Goal: Transaction & Acquisition: Download file/media

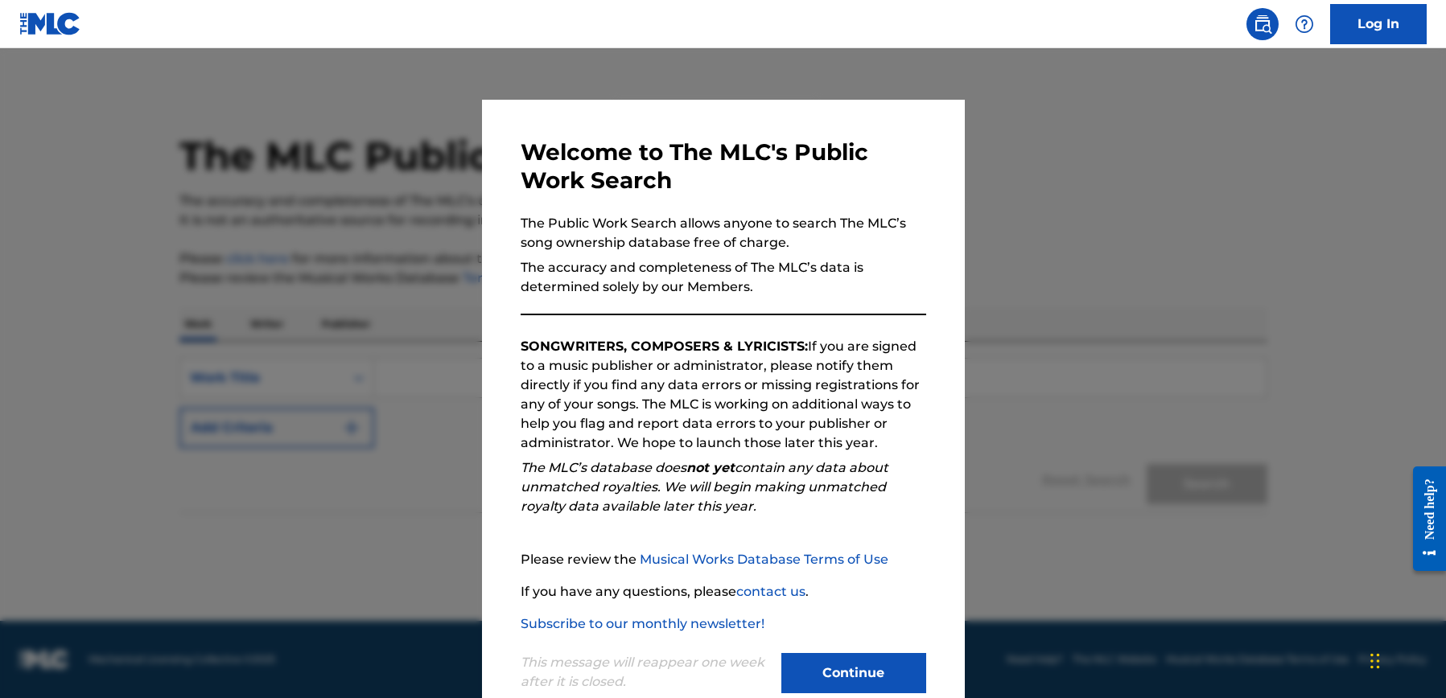
click at [866, 681] on button "Continue" at bounding box center [853, 673] width 145 height 40
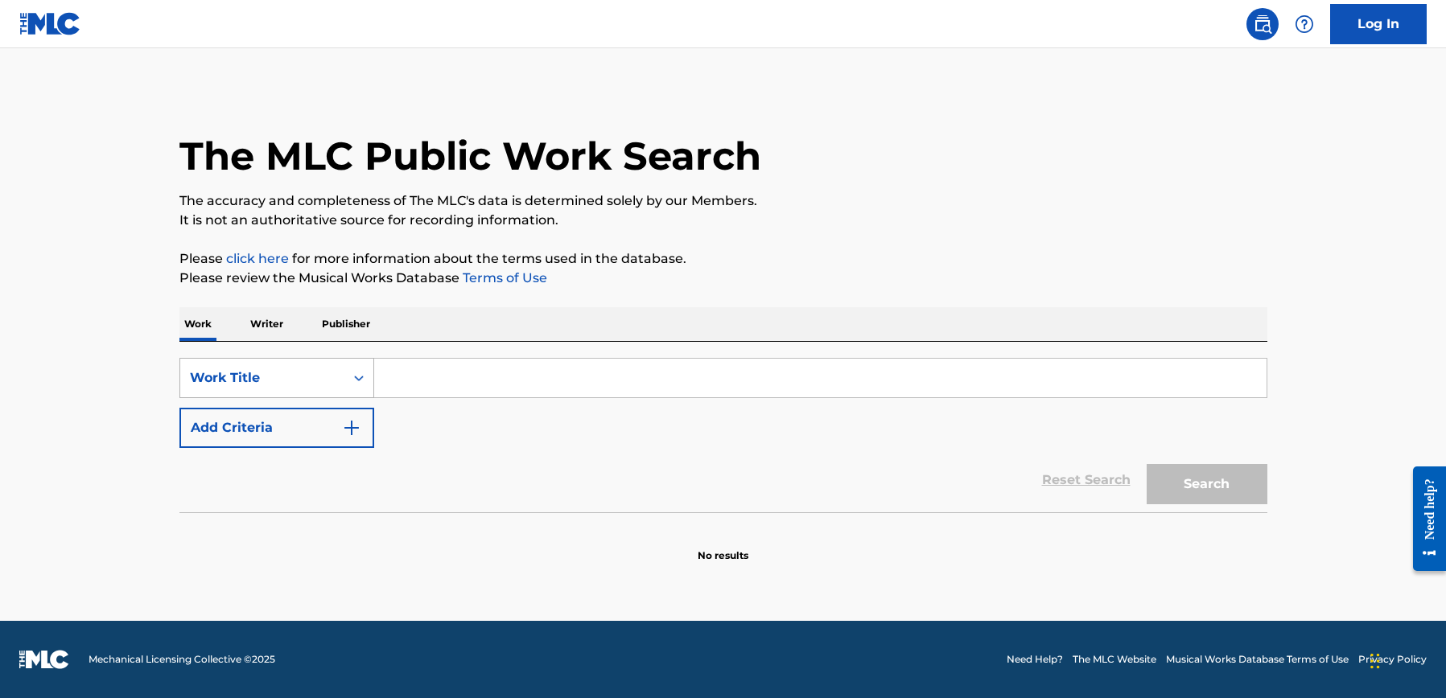
click at [303, 371] on div "Work Title" at bounding box center [262, 377] width 145 height 19
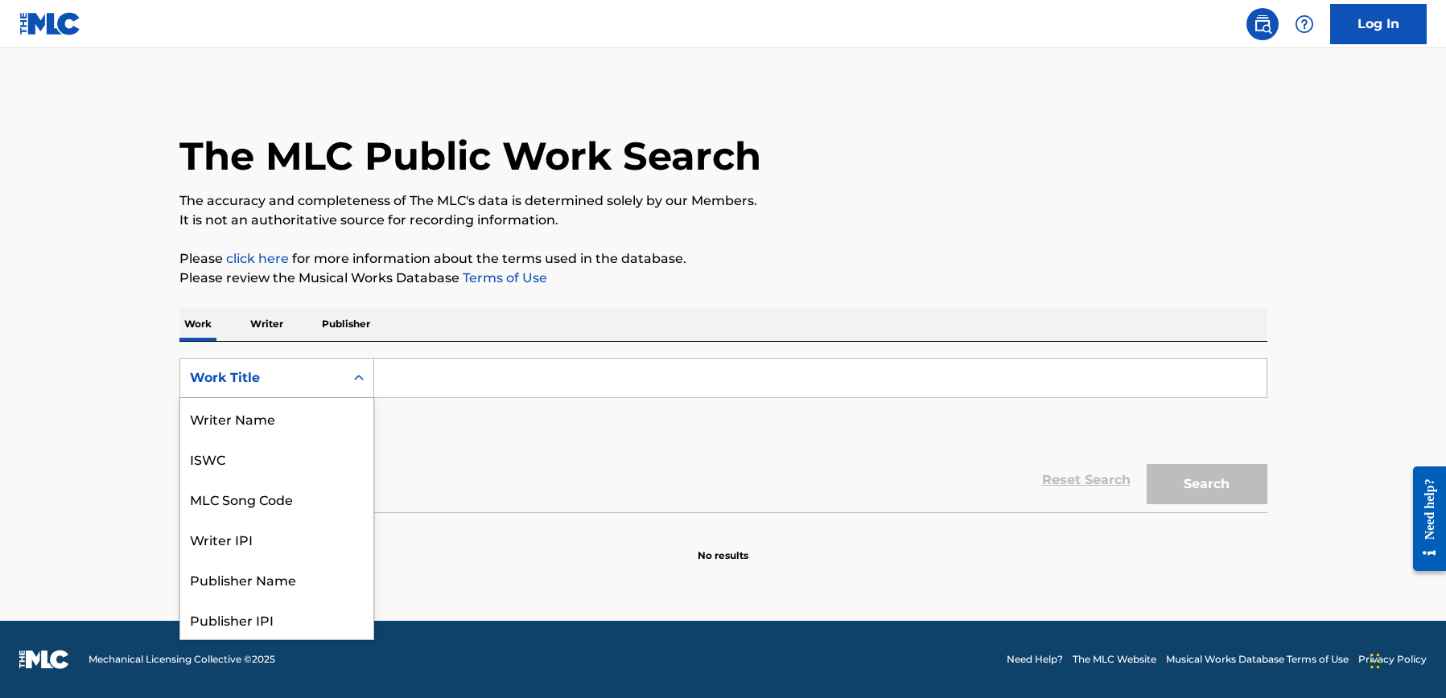
scroll to position [80, 0]
click at [1386, 35] on link "Log In" at bounding box center [1378, 24] width 97 height 40
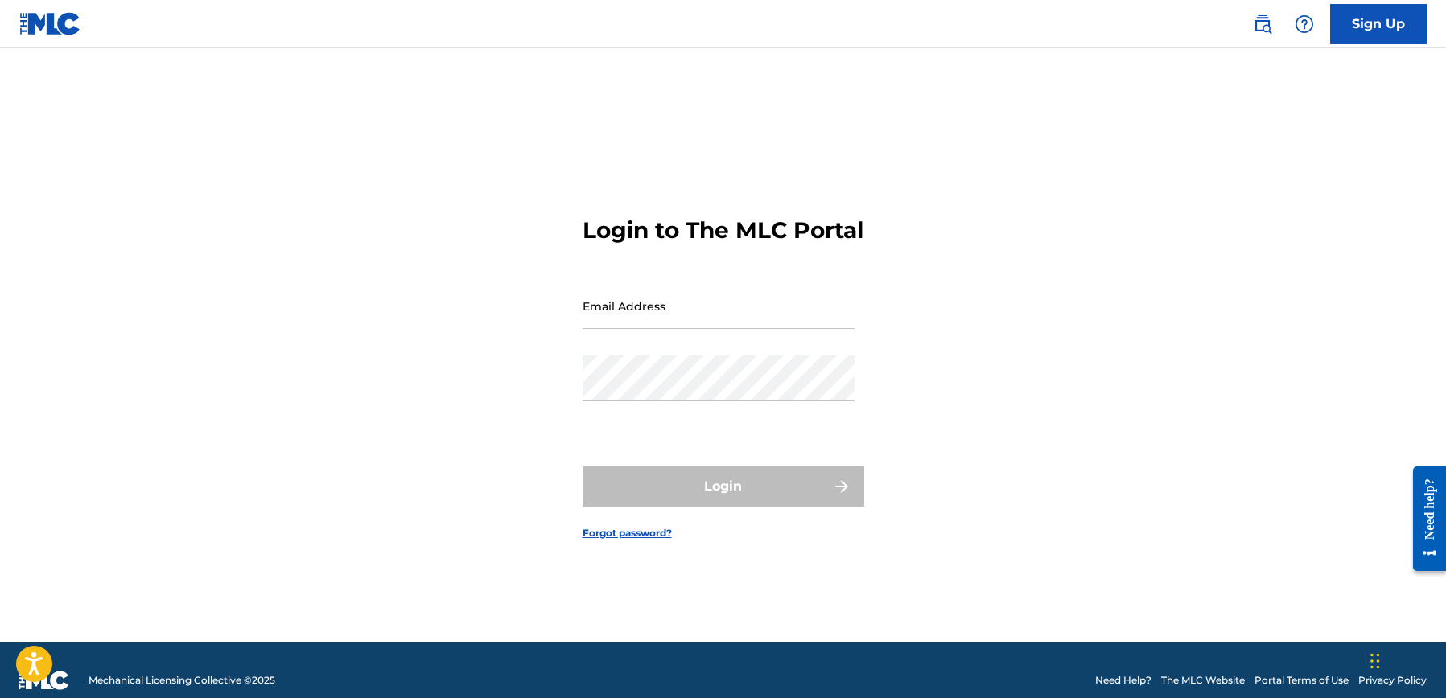
click at [759, 315] on input "Email Address" at bounding box center [718, 306] width 272 height 46
paste input "[EMAIL_ADDRESS][DOMAIN_NAME]"
type input "[EMAIL_ADDRESS][DOMAIN_NAME]"
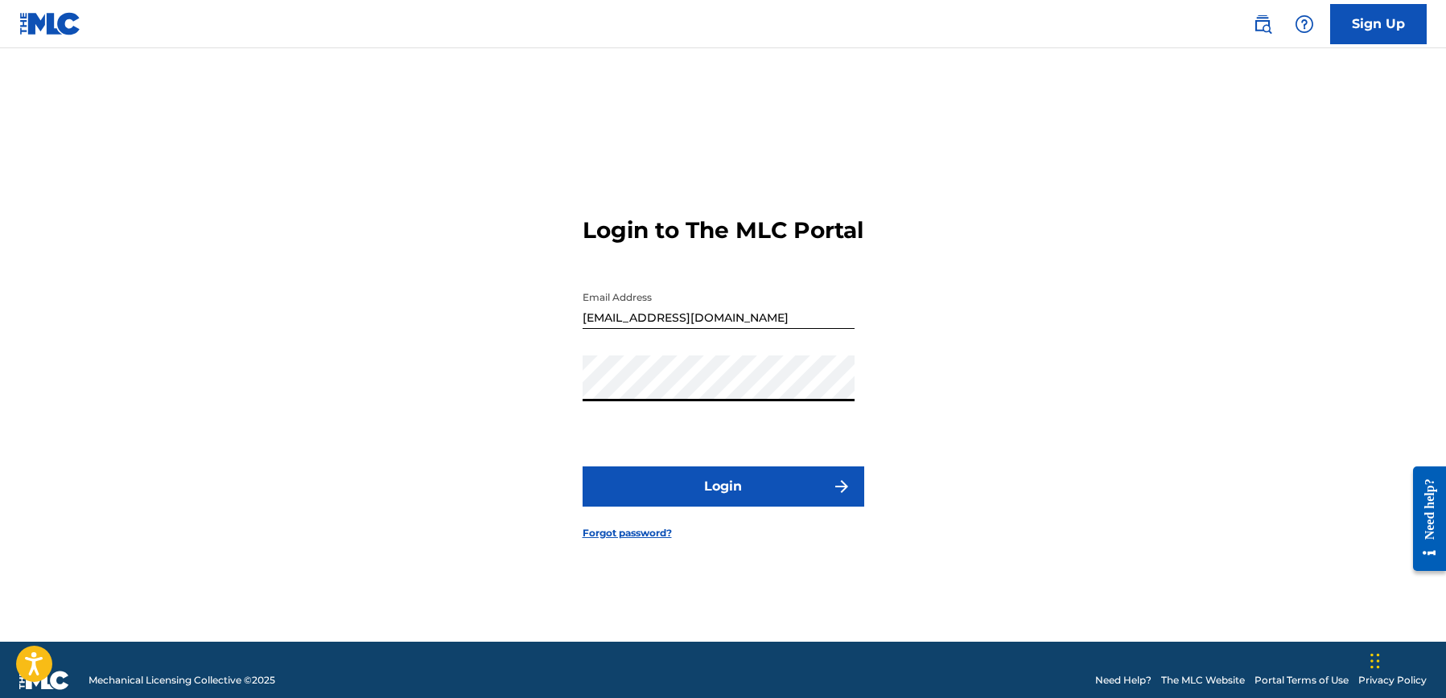
click at [726, 496] on button "Login" at bounding box center [723, 487] width 282 height 40
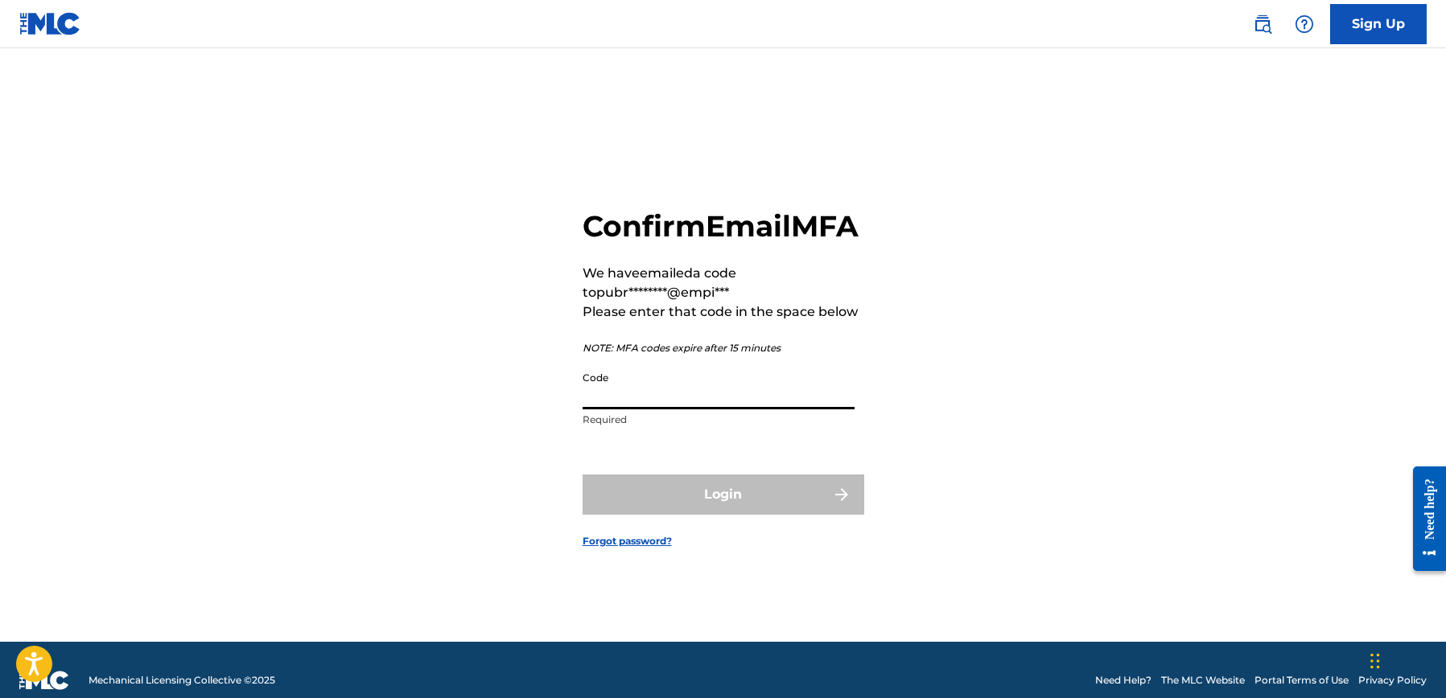
click at [660, 392] on input "Code" at bounding box center [718, 387] width 272 height 46
click at [700, 408] on input "Code" at bounding box center [718, 387] width 272 height 46
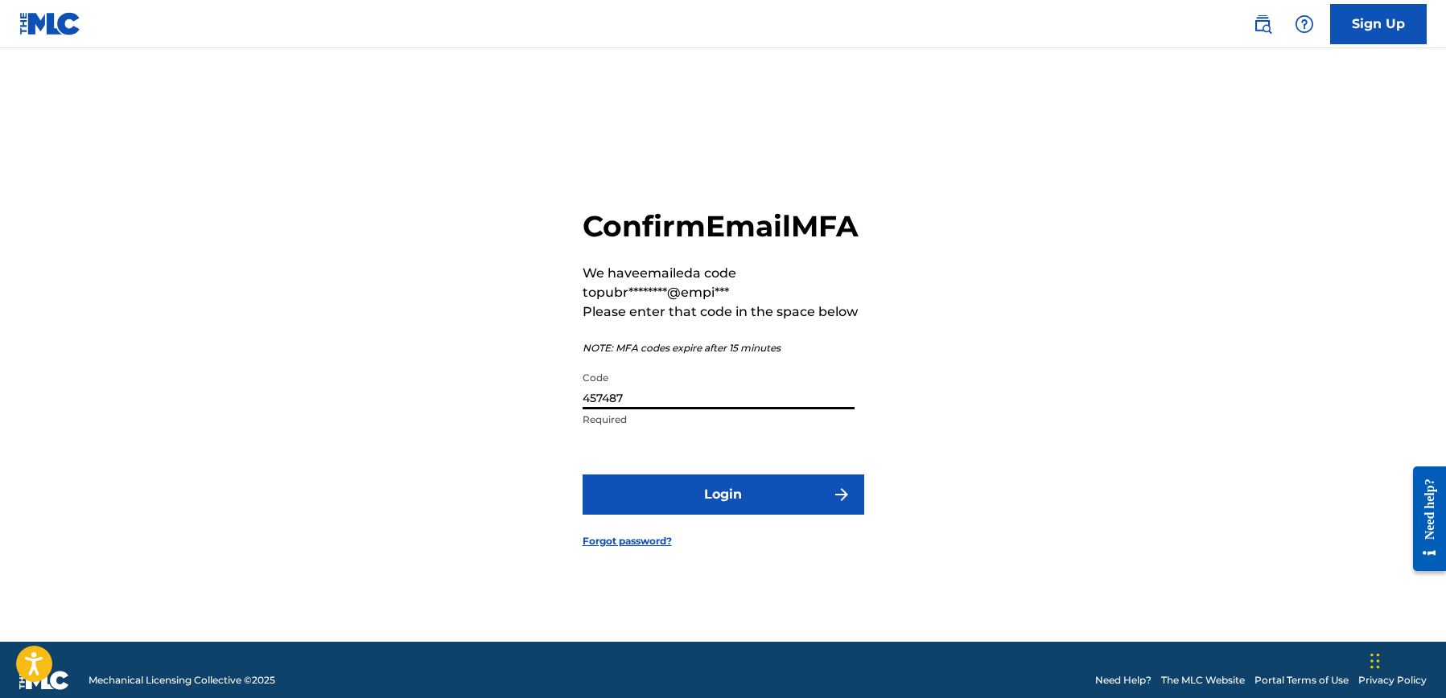
type input "457487"
click at [582, 475] on button "Login" at bounding box center [723, 495] width 282 height 40
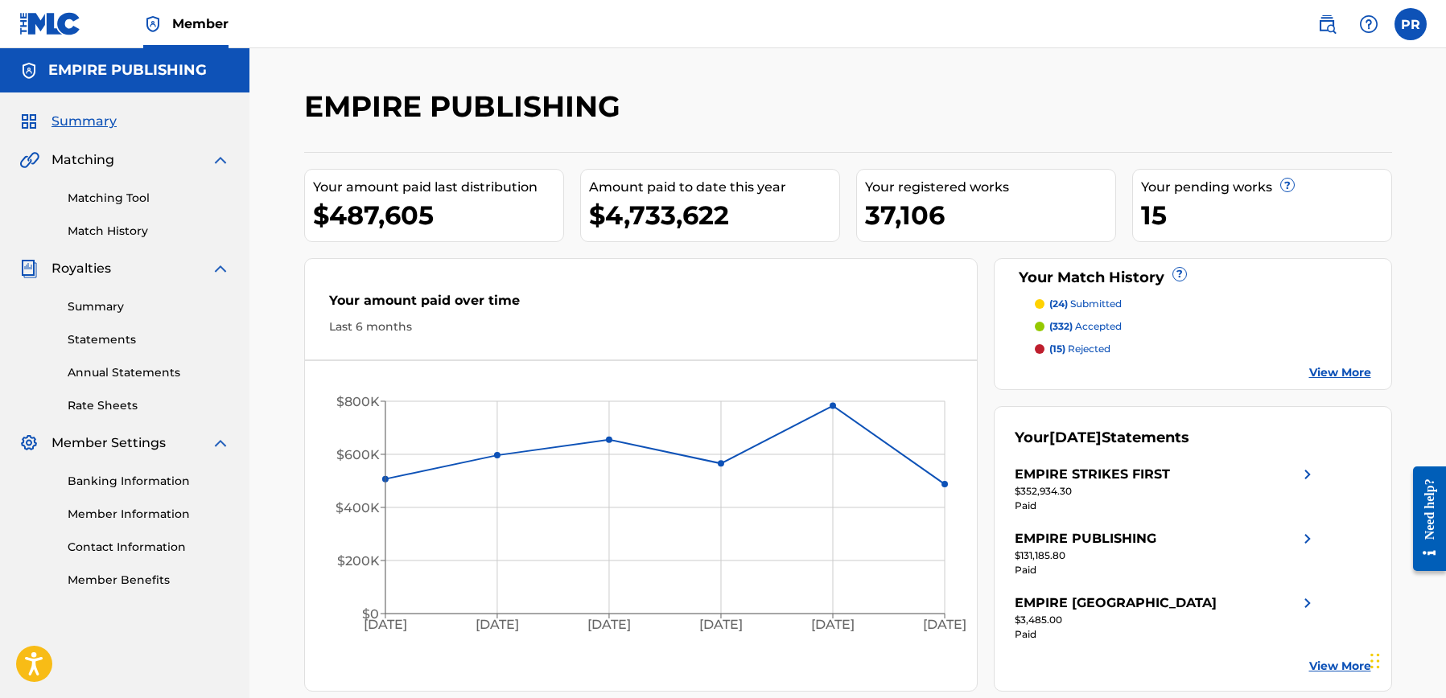
click at [120, 345] on link "Statements" at bounding box center [149, 339] width 163 height 17
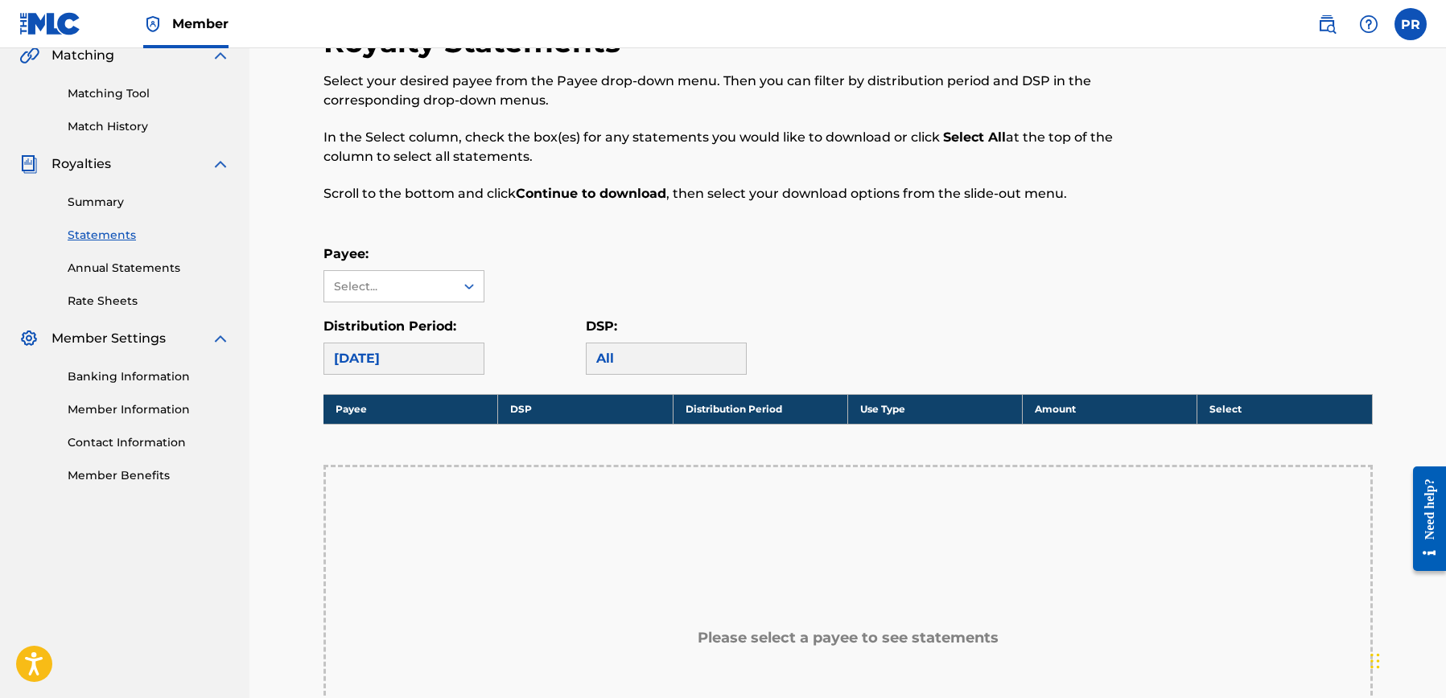
scroll to position [116, 0]
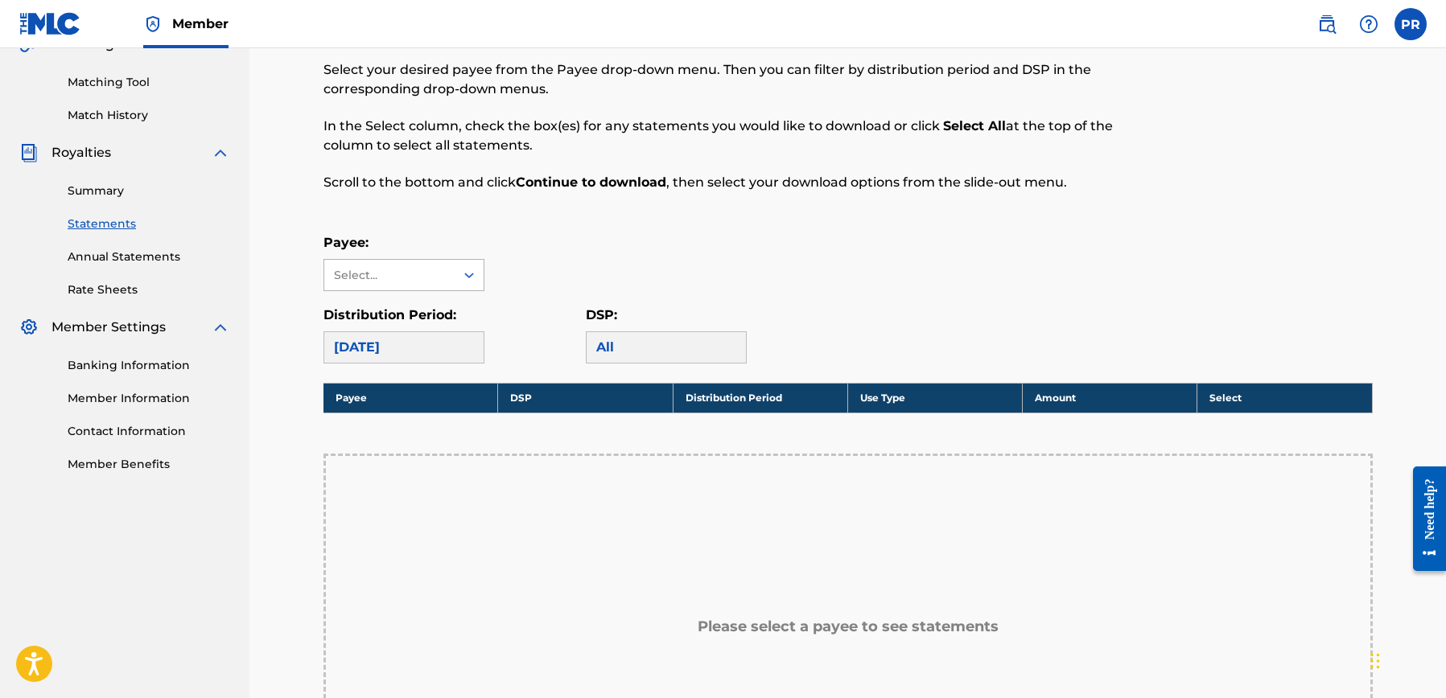
click at [423, 265] on div "Select..." at bounding box center [389, 275] width 130 height 31
click at [151, 265] on link "Annual Statements" at bounding box center [149, 257] width 163 height 17
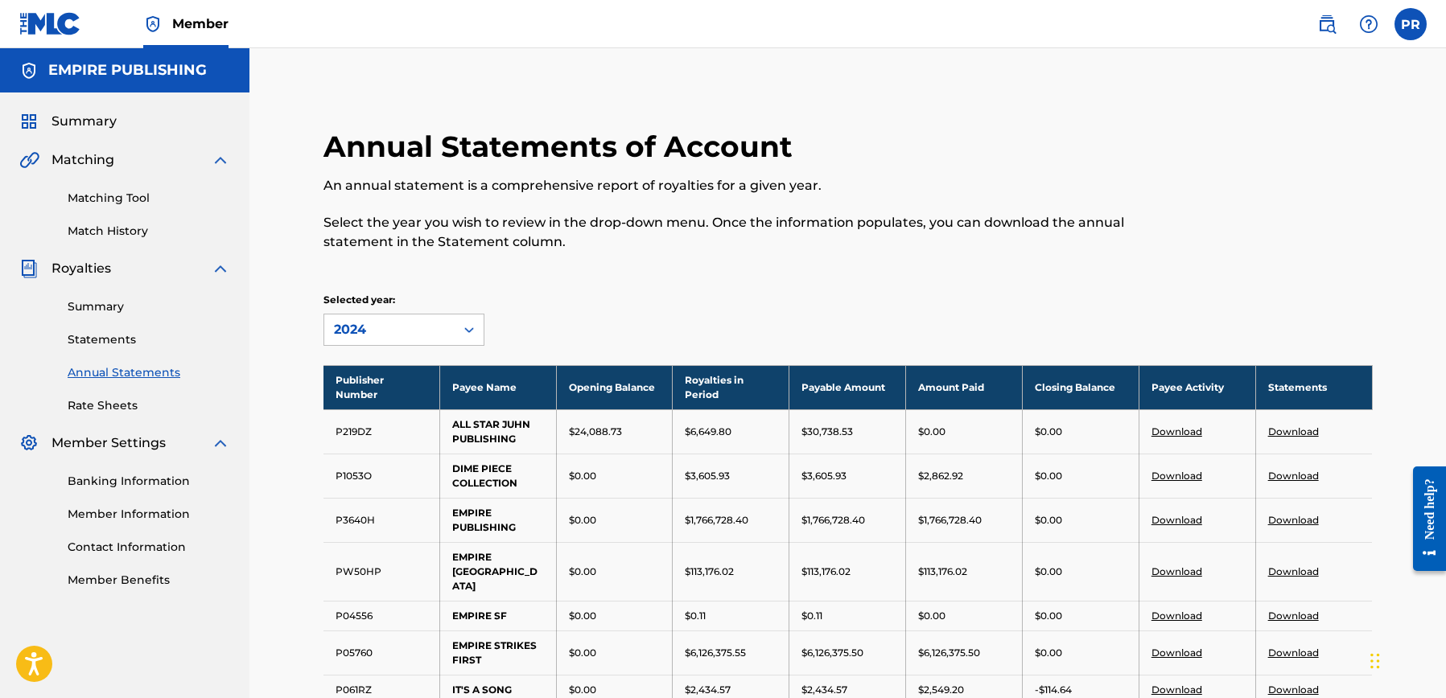
click at [97, 306] on link "Summary" at bounding box center [149, 306] width 163 height 17
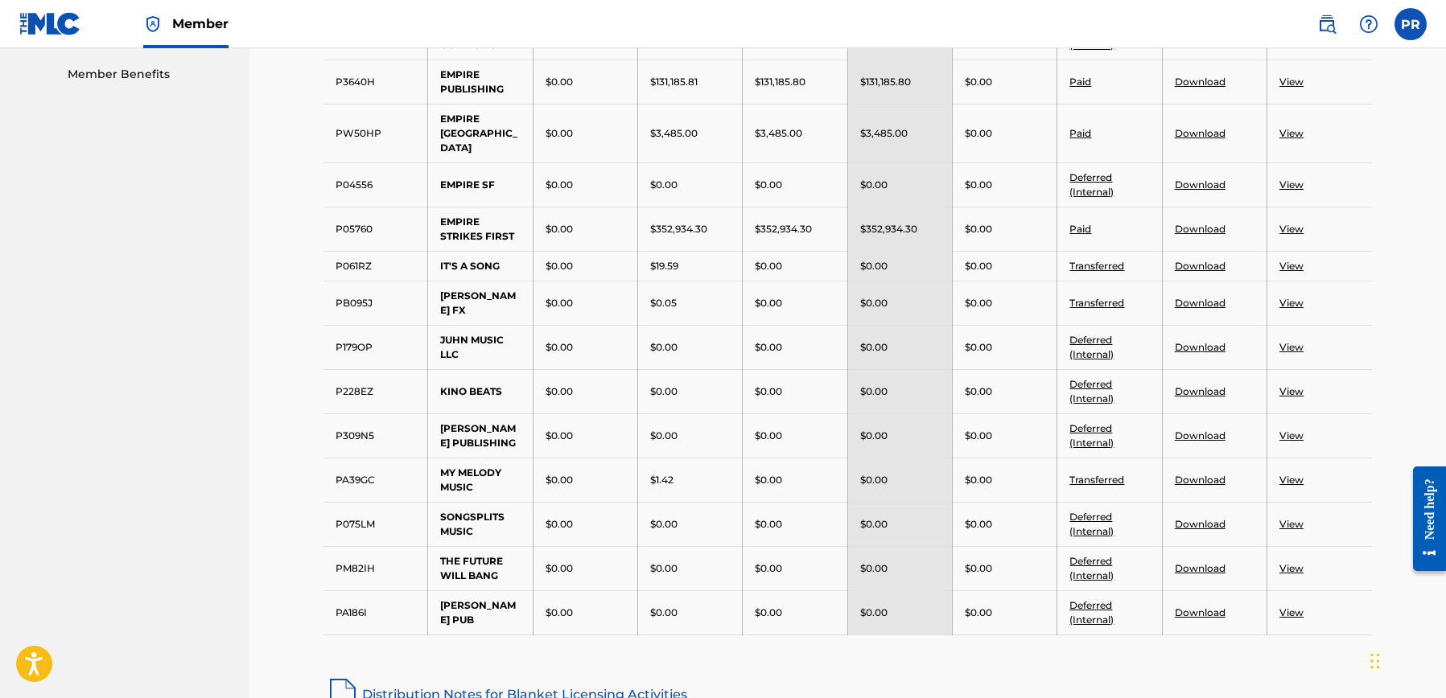
scroll to position [412, 0]
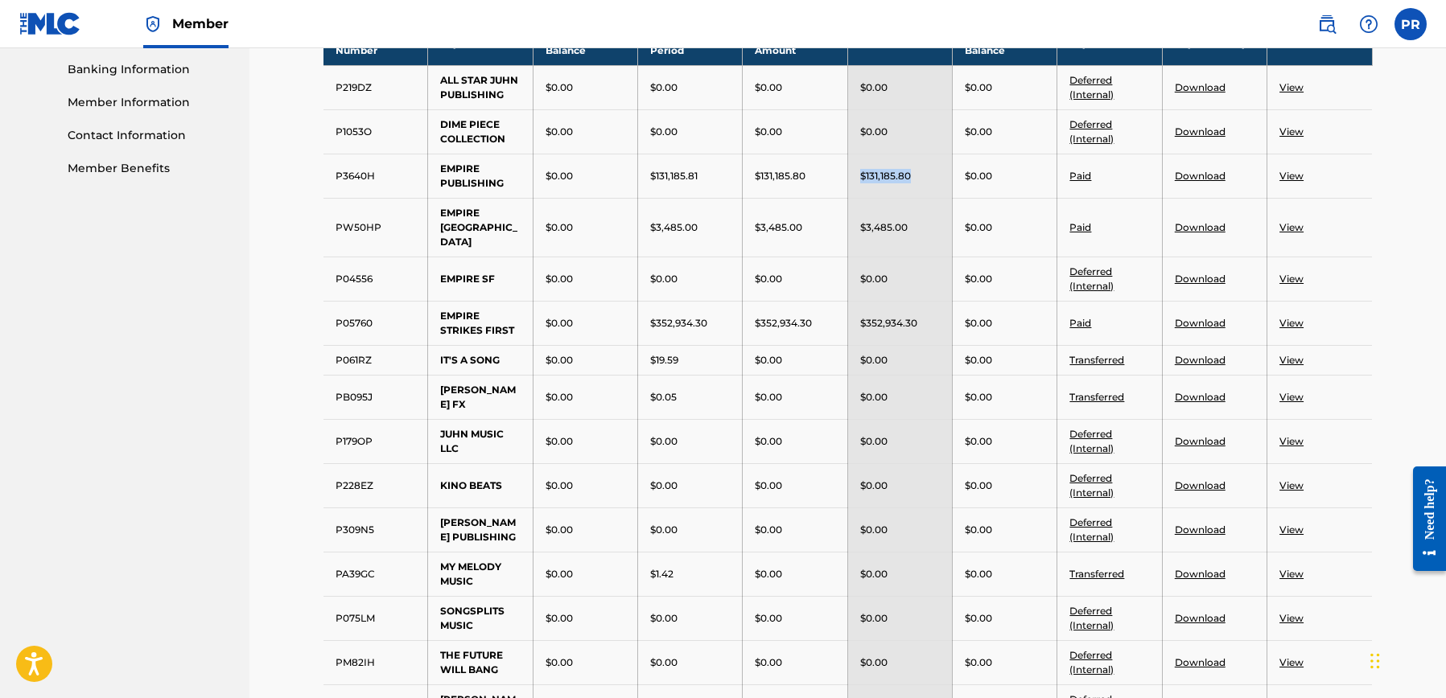
drag, startPoint x: 899, startPoint y: 177, endPoint x: 848, endPoint y: 175, distance: 51.5
click at [848, 175] on td "$131,185.80" at bounding box center [899, 176] width 105 height 44
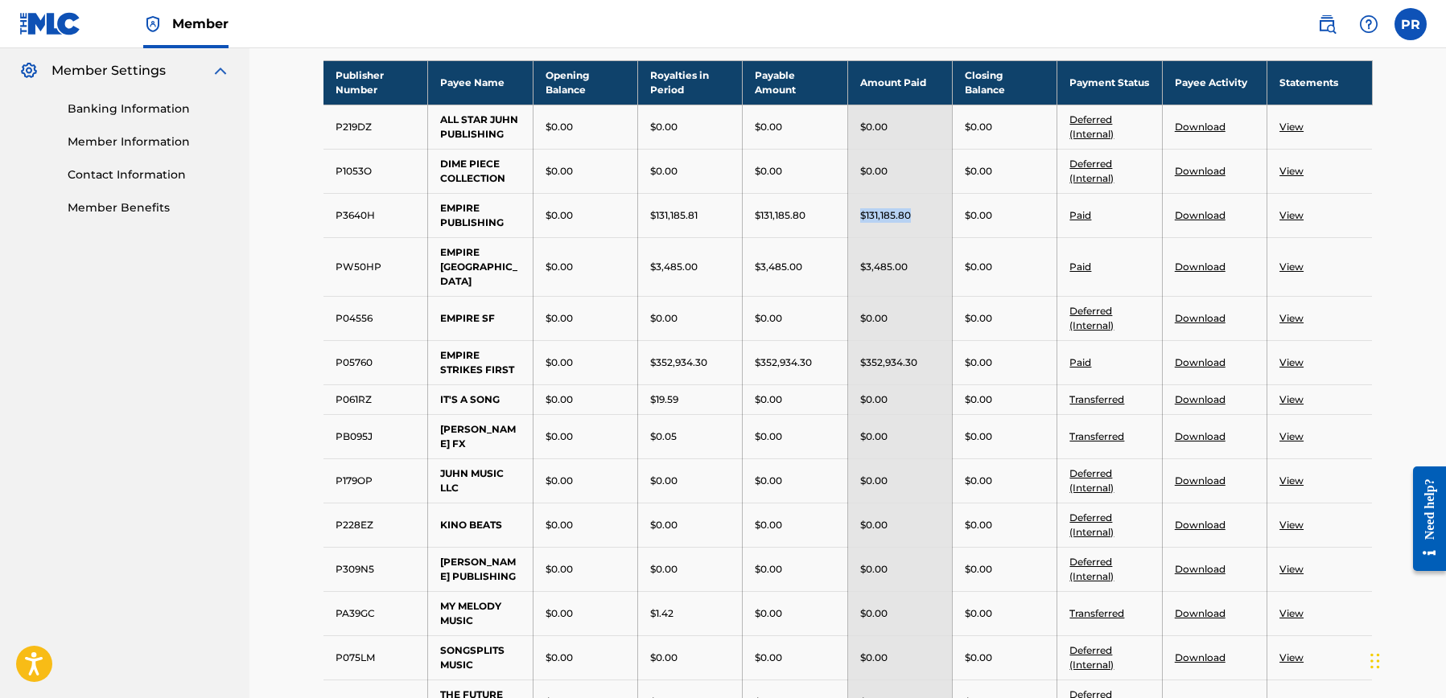
scroll to position [328, 0]
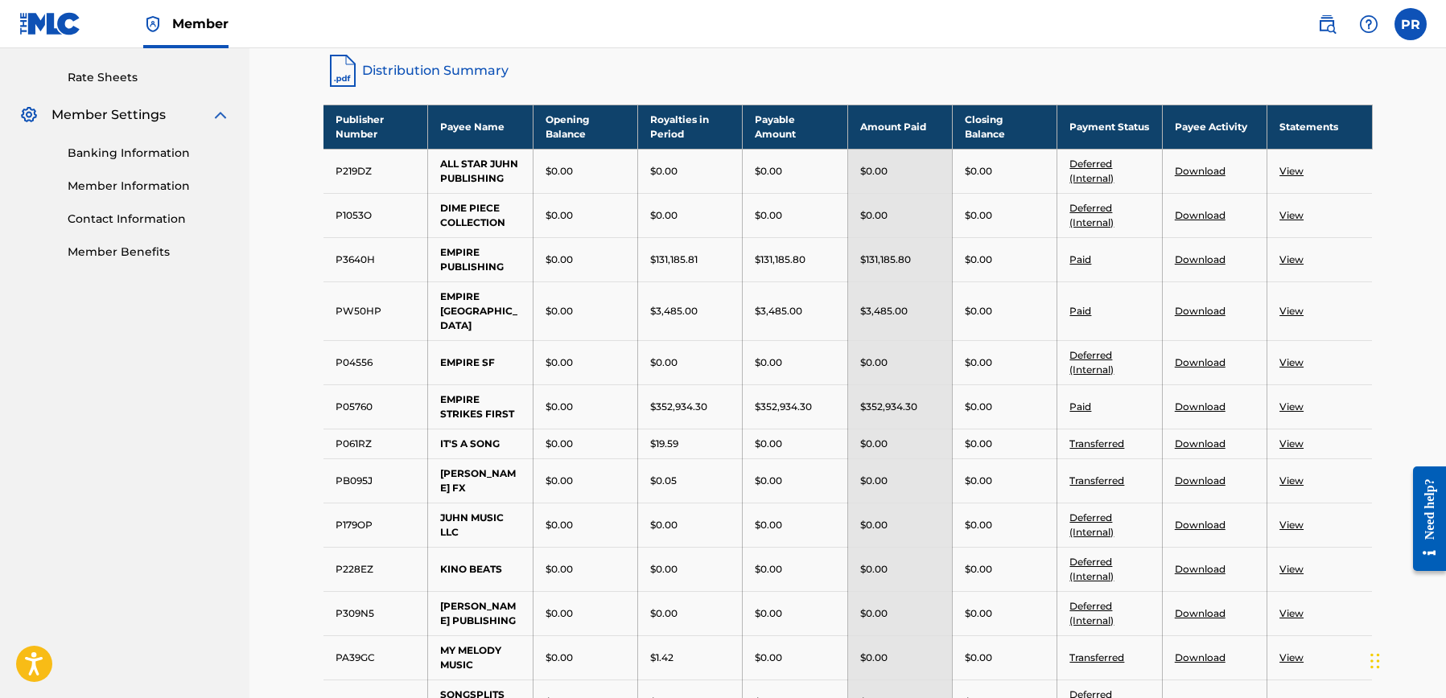
click at [1221, 258] on link "Download" at bounding box center [1200, 259] width 51 height 12
click at [1059, 55] on link "Distribution Summary" at bounding box center [847, 70] width 1049 height 39
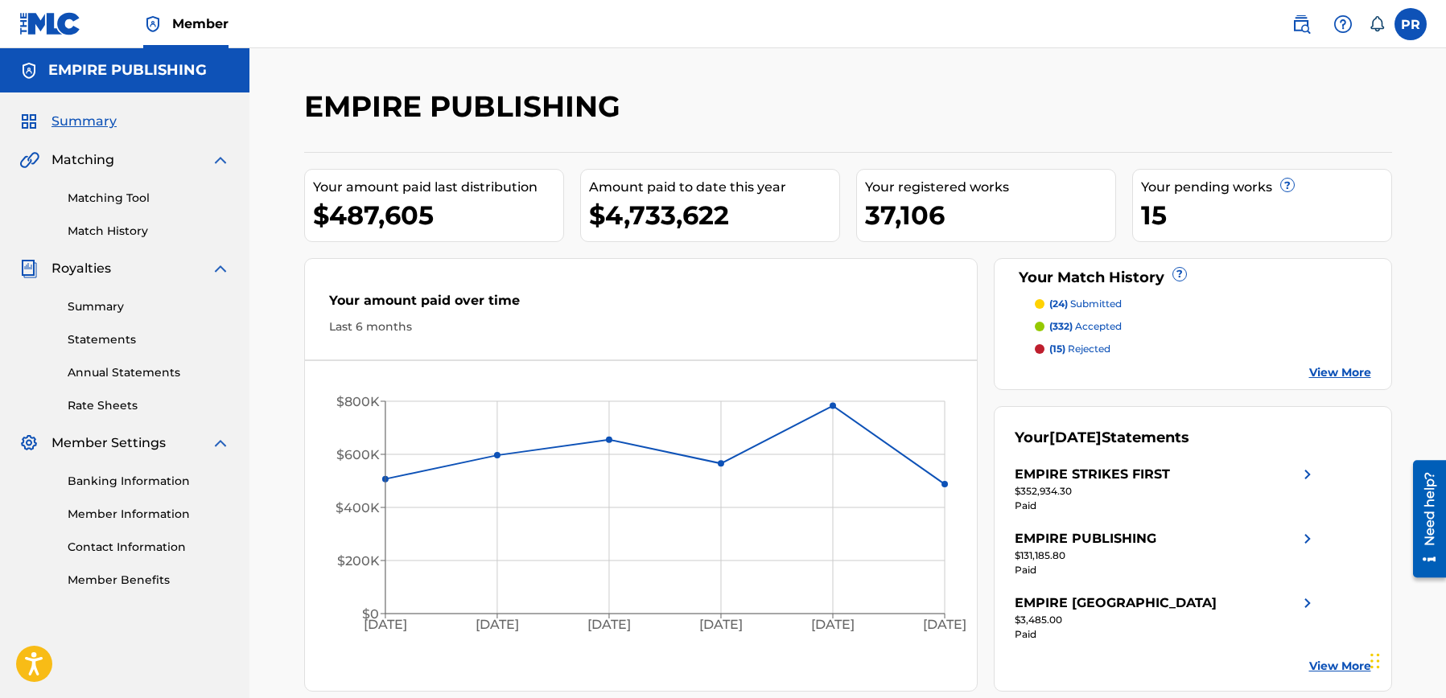
click at [71, 335] on link "Statements" at bounding box center [149, 339] width 163 height 17
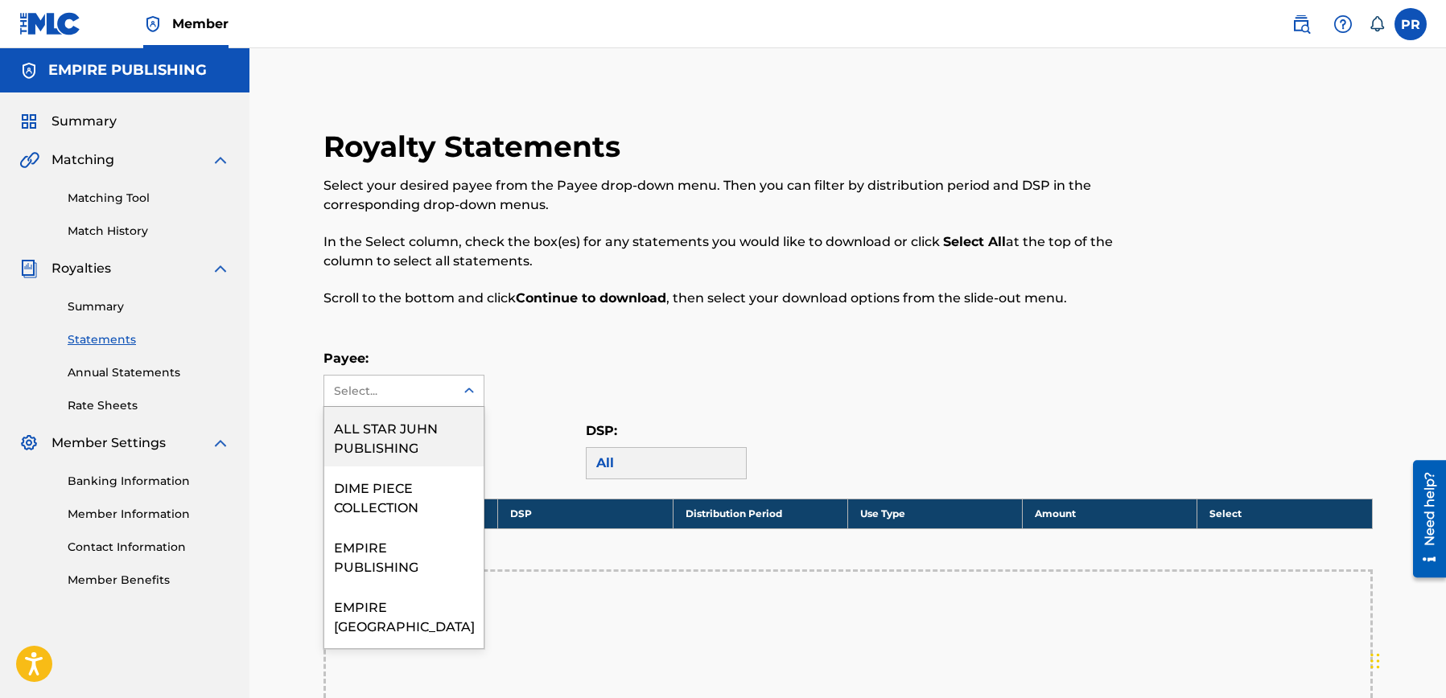
click at [381, 391] on div "Select..." at bounding box center [388, 391] width 109 height 17
click at [605, 315] on div "Royalty Statements Select your desired payee from the Payee drop-down menu. The…" at bounding box center [727, 228] width 808 height 198
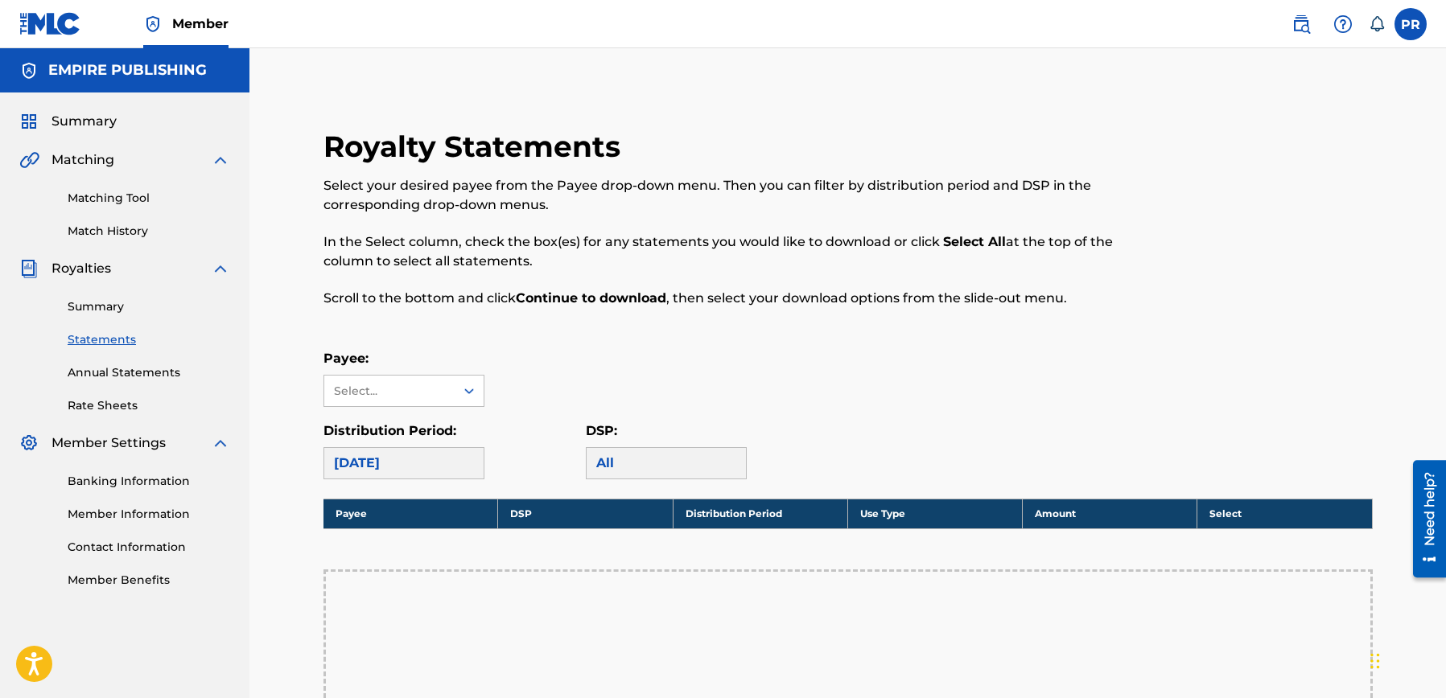
click at [422, 466] on div "[DATE]" at bounding box center [403, 463] width 161 height 32
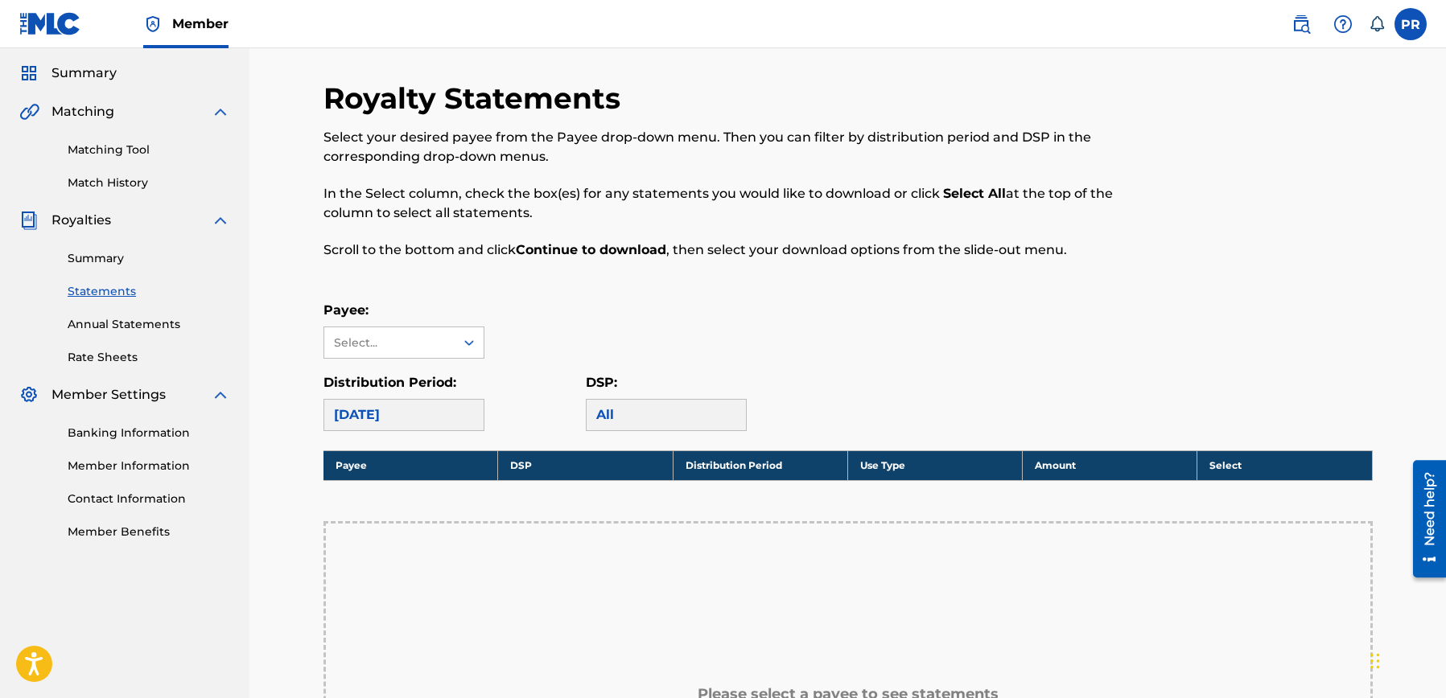
scroll to position [102, 0]
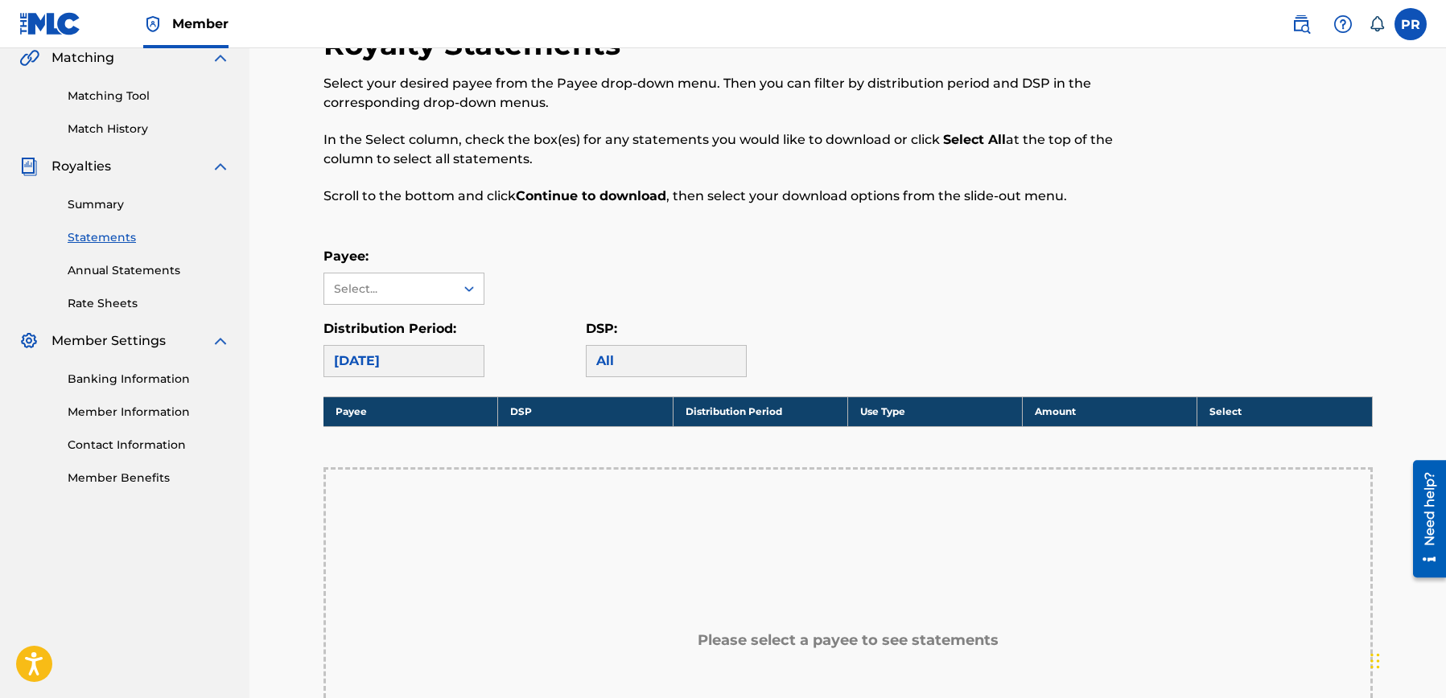
click at [408, 354] on div "[DATE]" at bounding box center [403, 361] width 161 height 32
click at [422, 292] on div "Select..." at bounding box center [388, 289] width 109 height 17
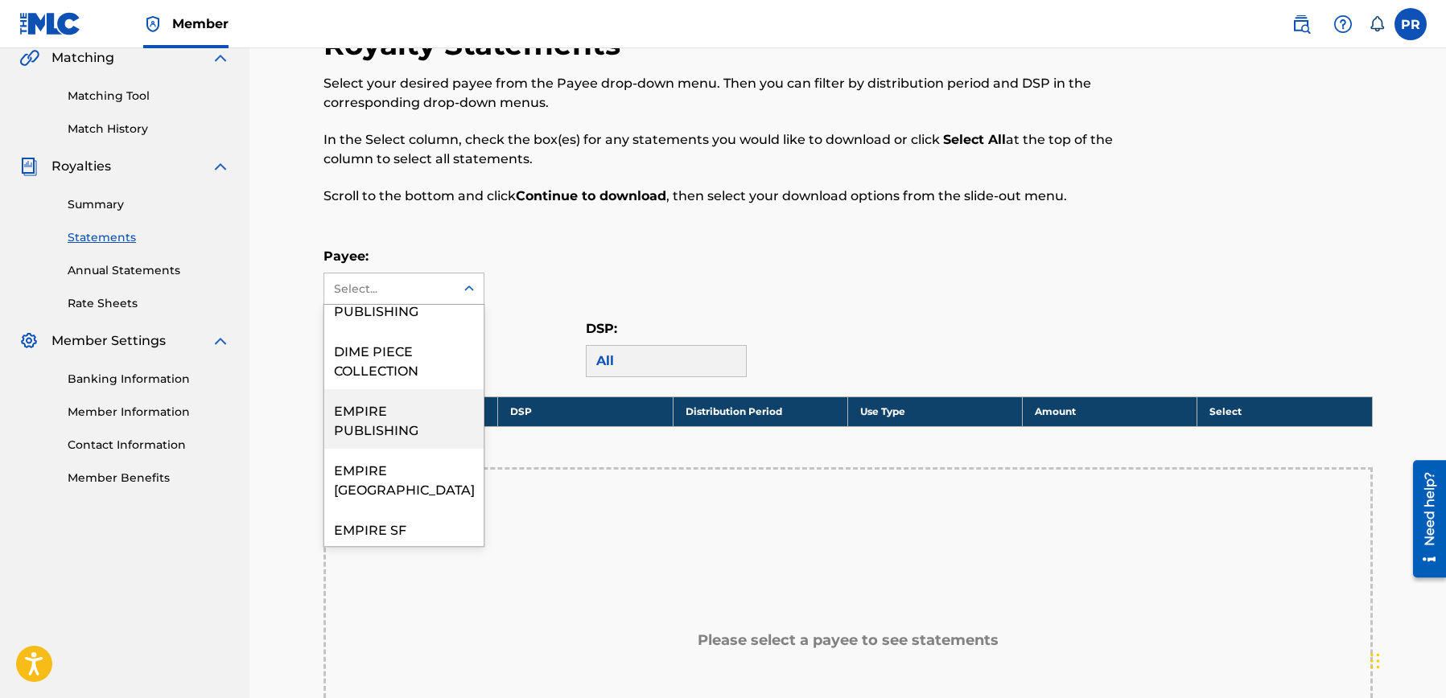
scroll to position [56, 0]
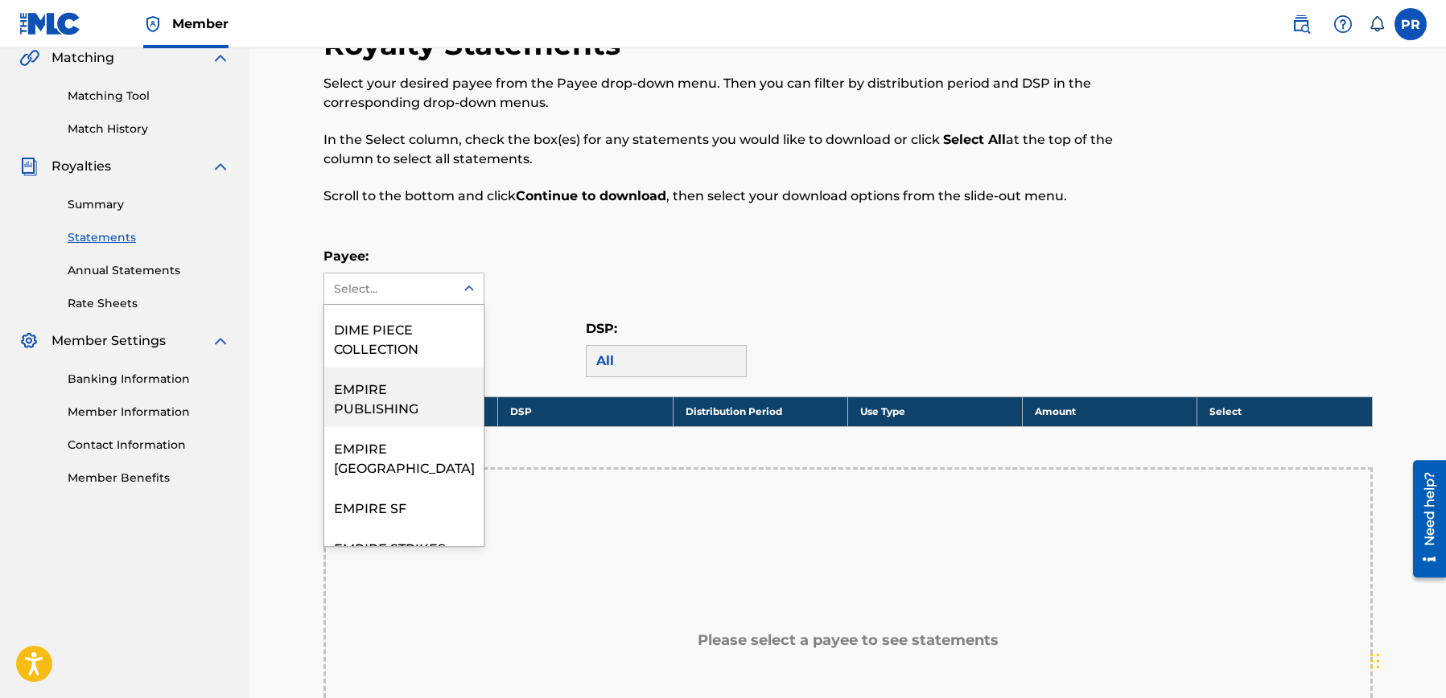
click at [422, 451] on div "EMPIRE [GEOGRAPHIC_DATA]" at bounding box center [403, 457] width 159 height 60
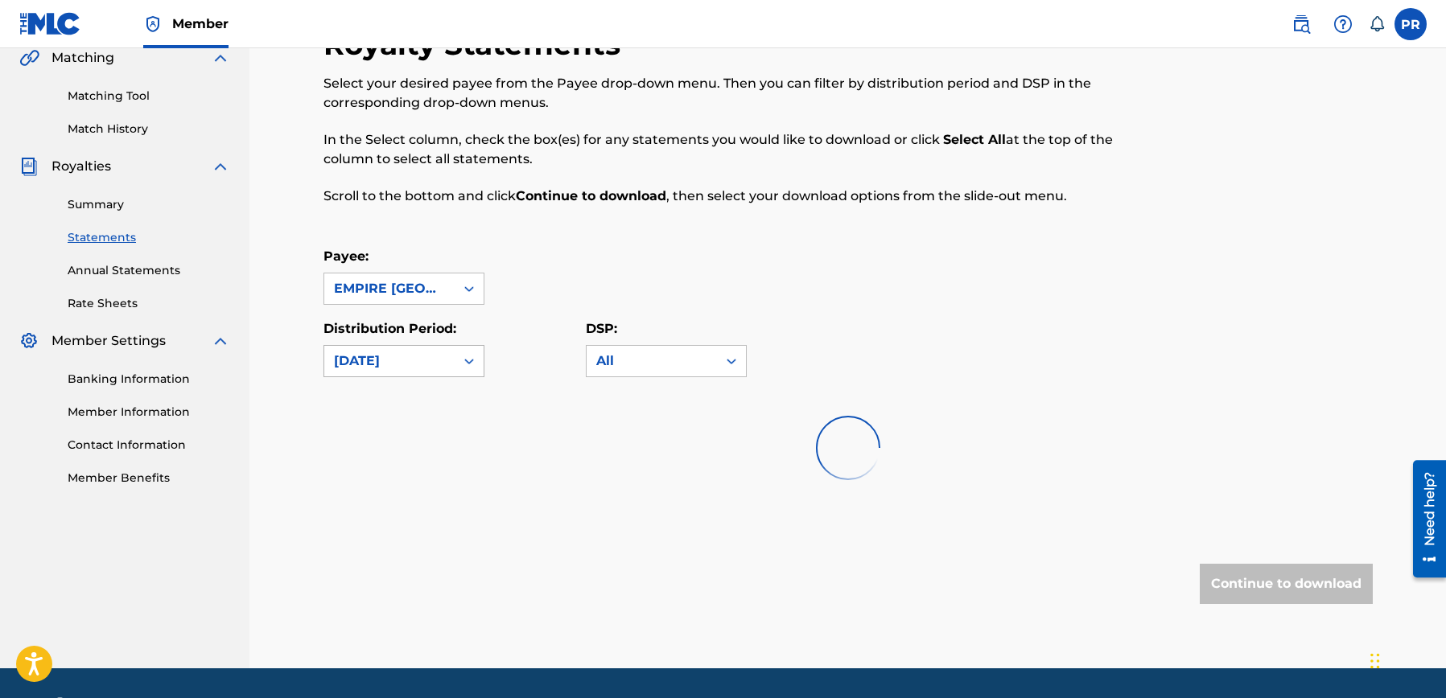
click at [409, 364] on div "[DATE]" at bounding box center [389, 361] width 111 height 19
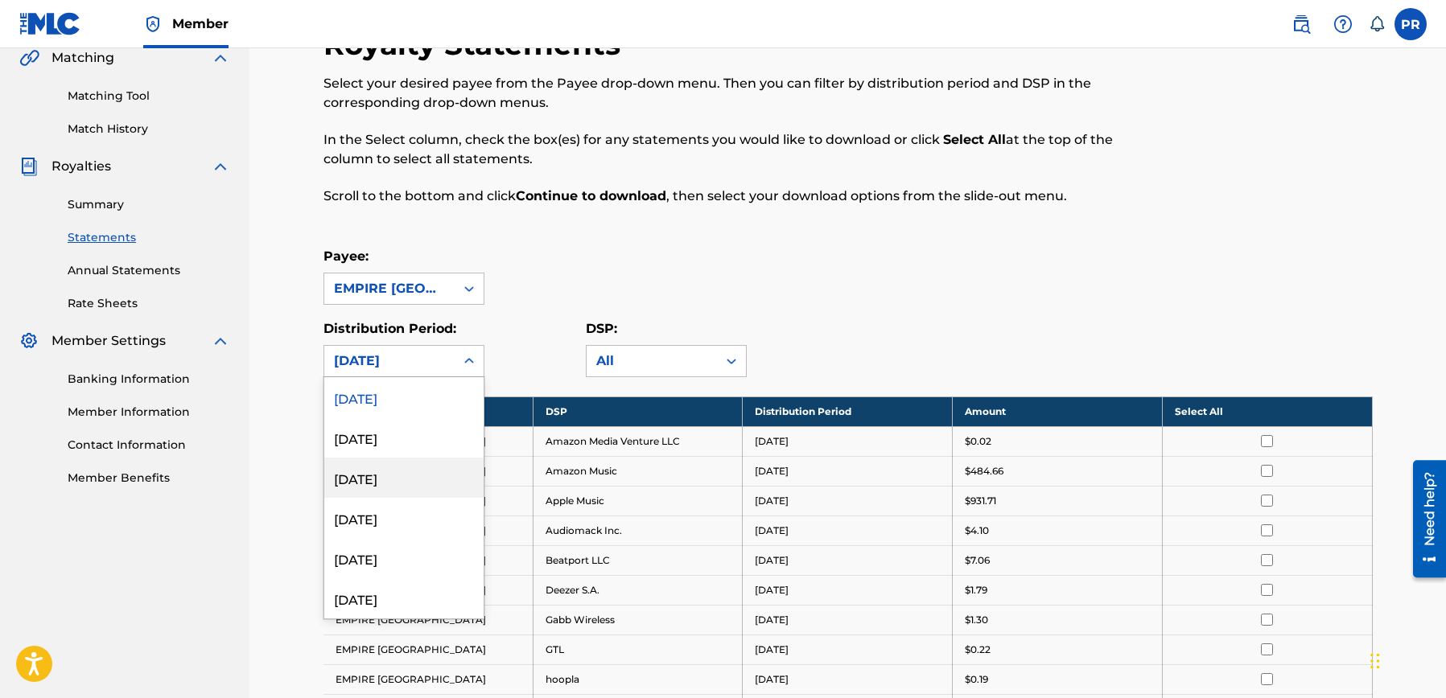
click at [416, 479] on div "[DATE]" at bounding box center [403, 478] width 159 height 40
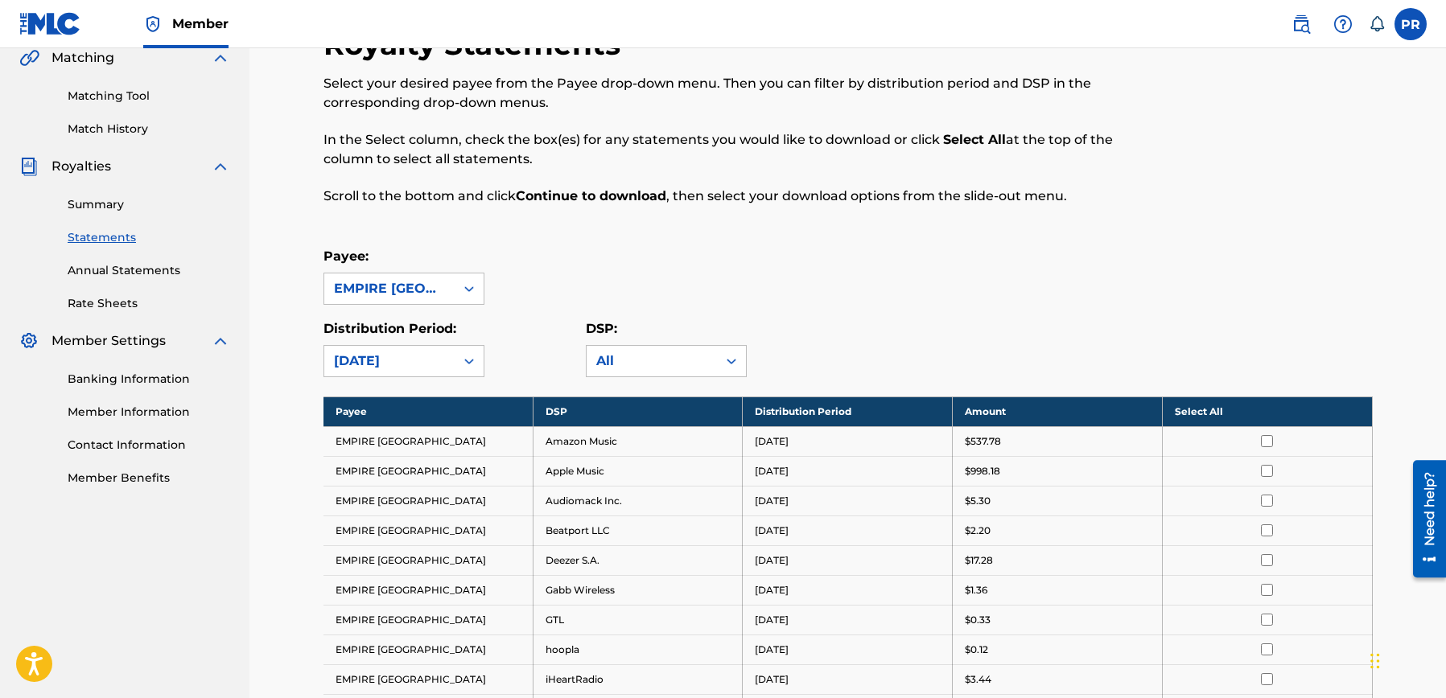
click at [420, 357] on div "[DATE]" at bounding box center [389, 361] width 111 height 19
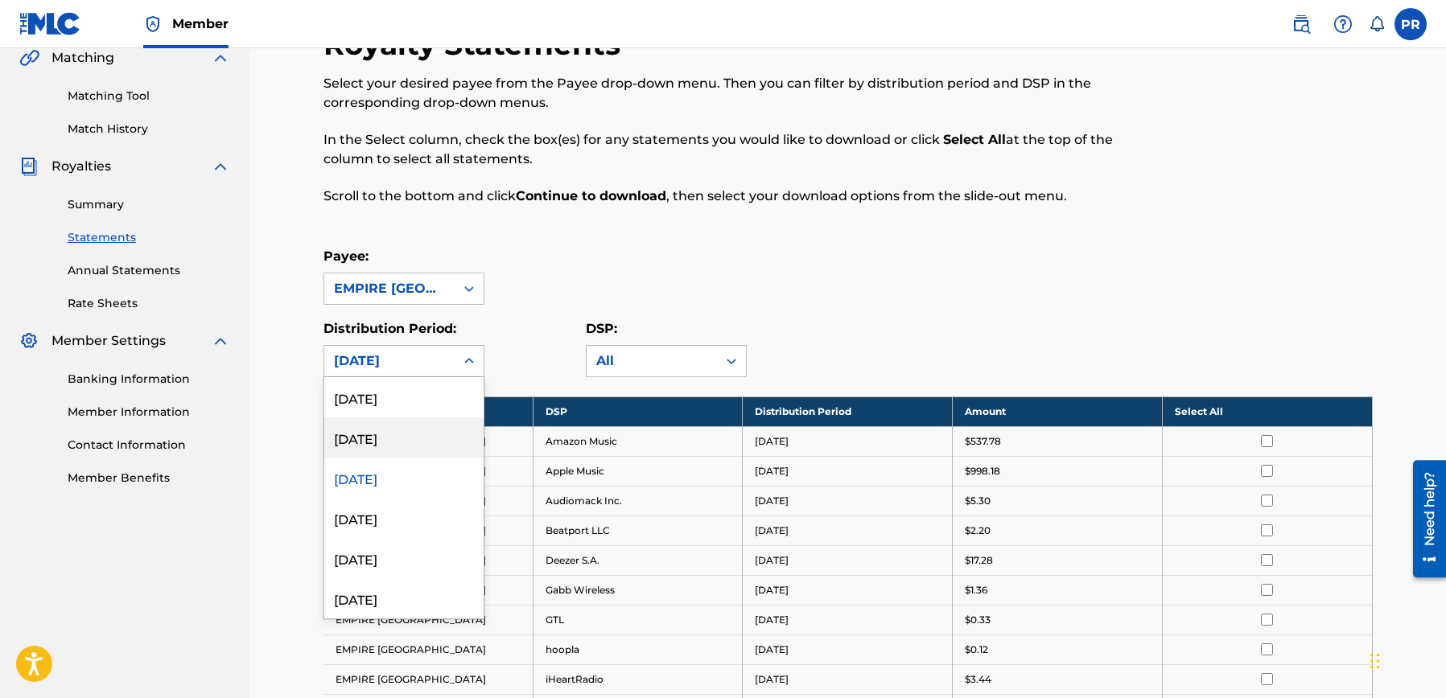
click at [424, 443] on div "[DATE]" at bounding box center [403, 438] width 159 height 40
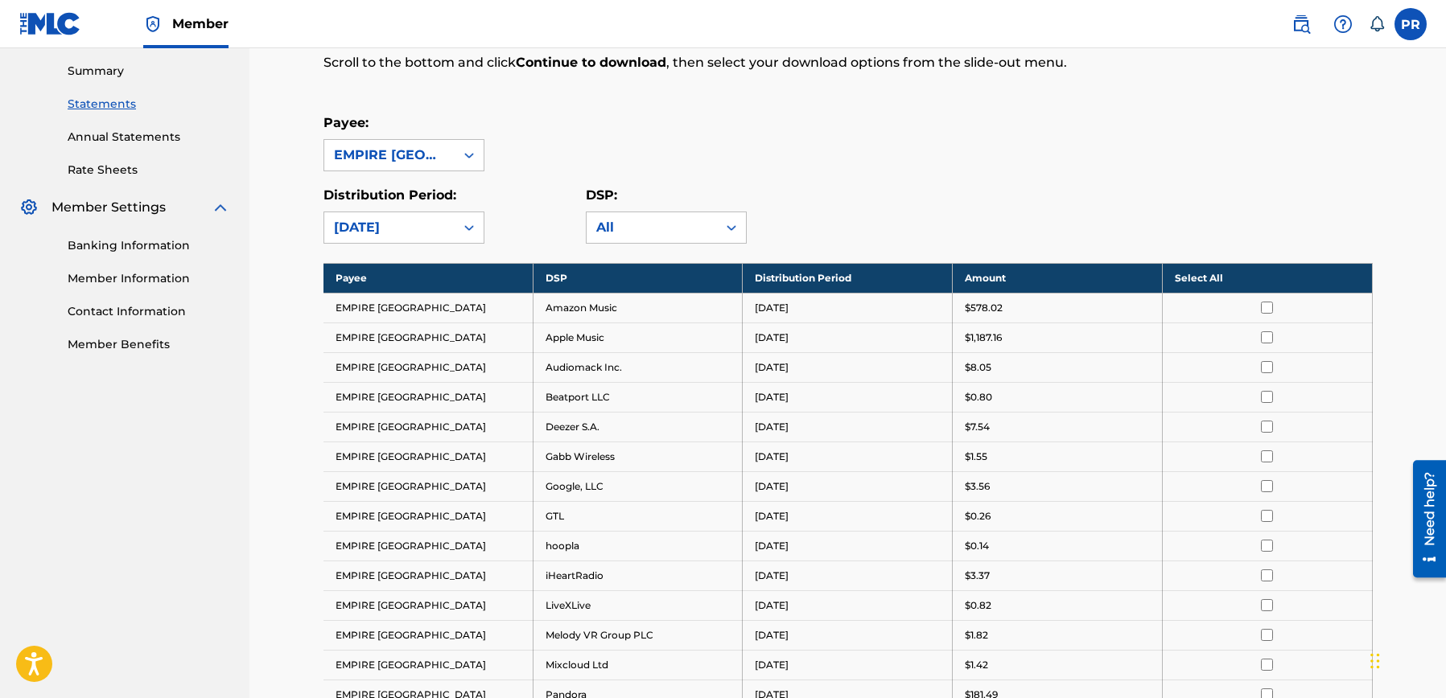
scroll to position [407, 0]
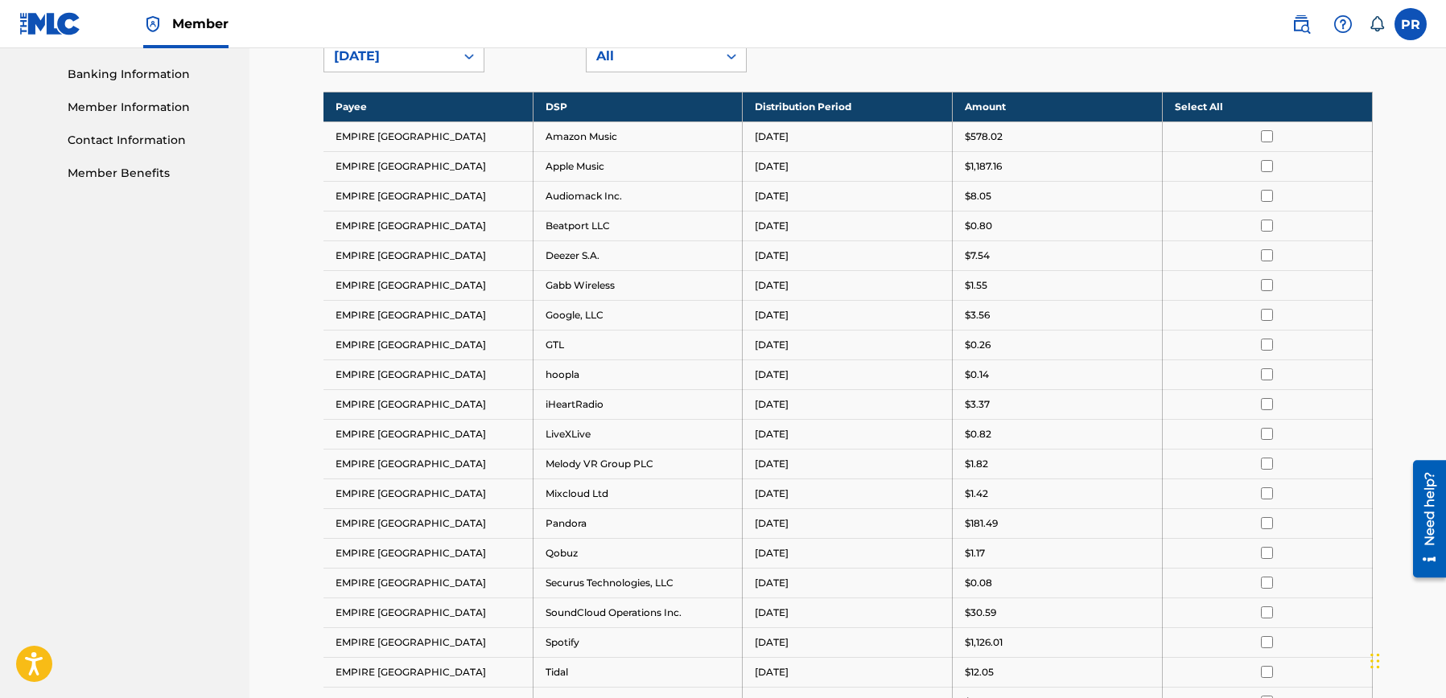
click at [1202, 106] on th "Select All" at bounding box center [1267, 107] width 210 height 30
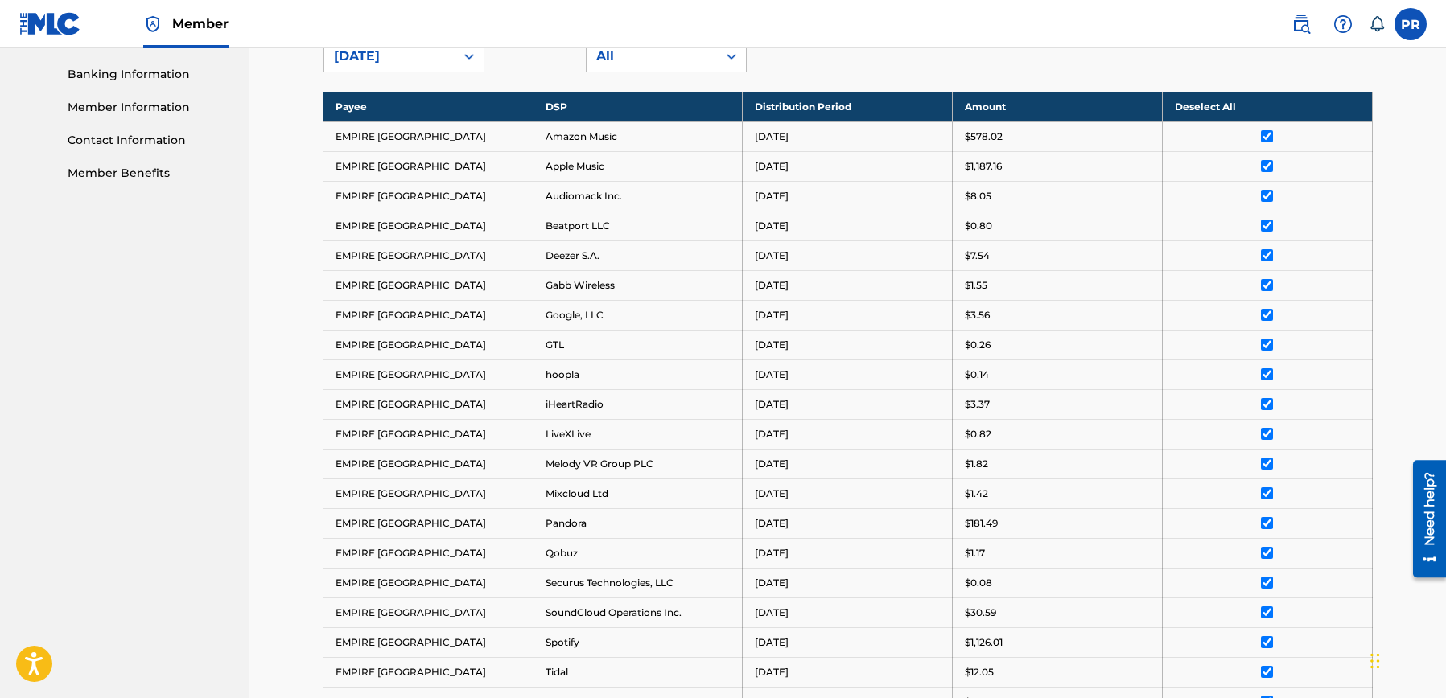
scroll to position [717, 0]
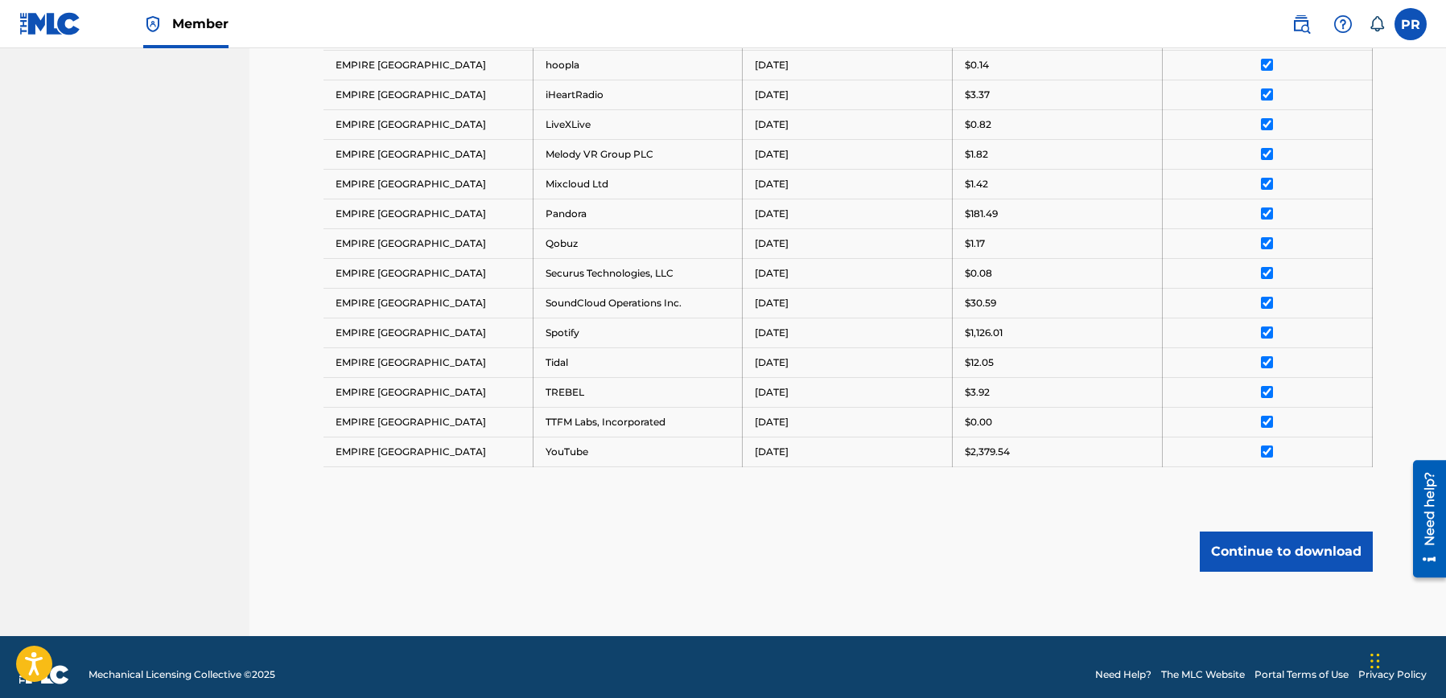
click at [1269, 551] on button "Continue to download" at bounding box center [1285, 552] width 173 height 40
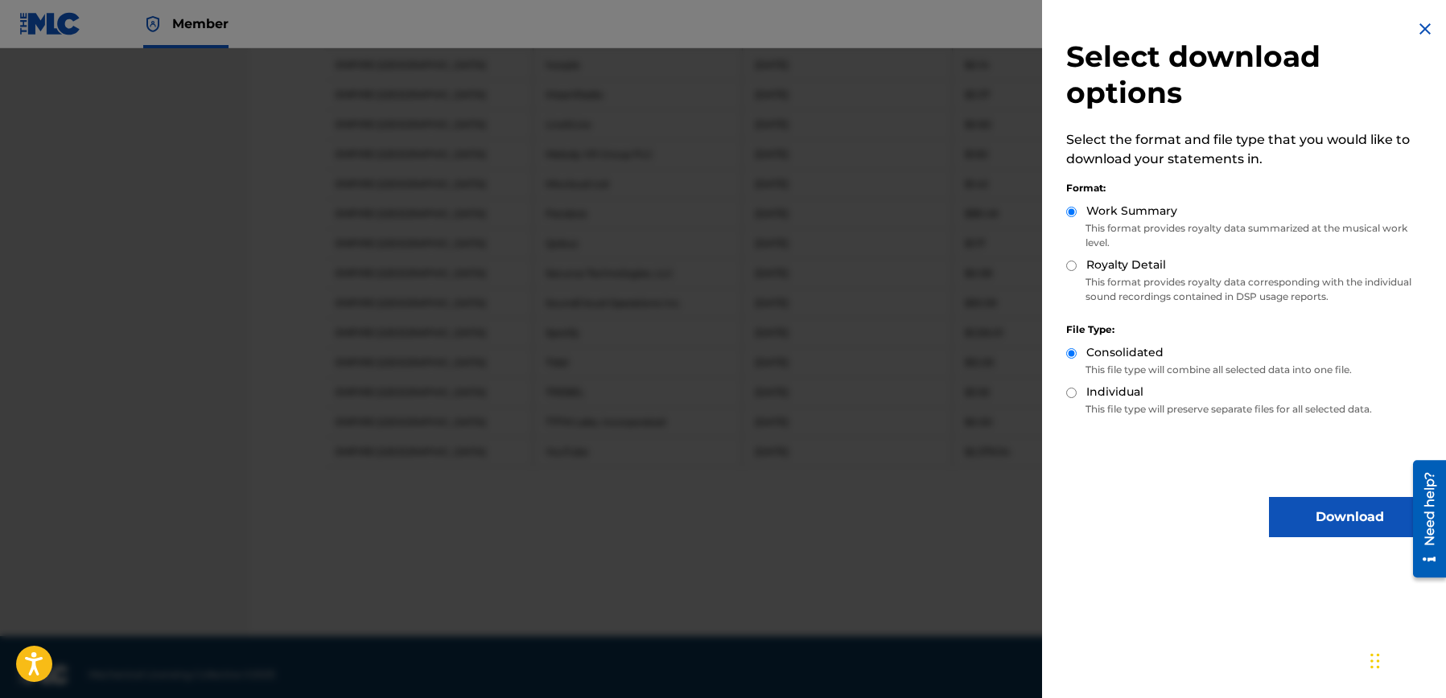
click at [1343, 518] on button "Download" at bounding box center [1349, 517] width 161 height 40
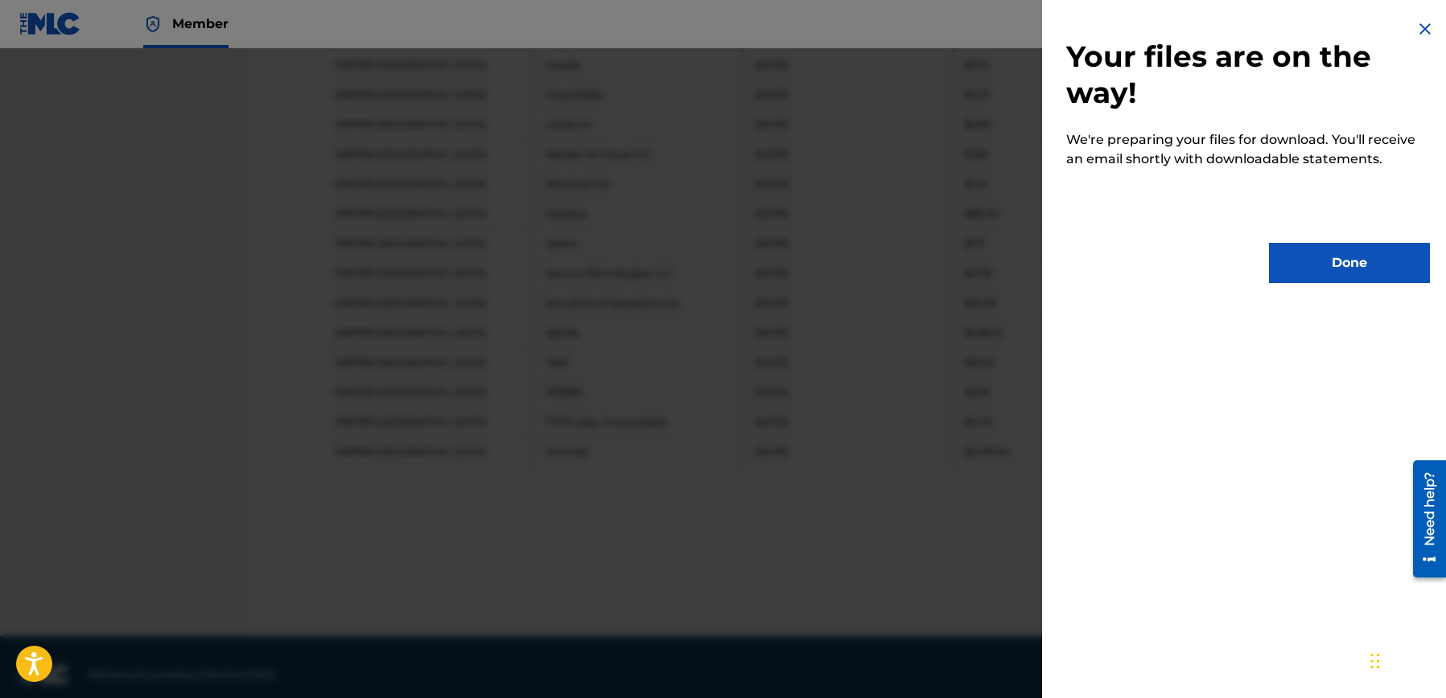
click at [1318, 253] on button "Done" at bounding box center [1349, 263] width 161 height 40
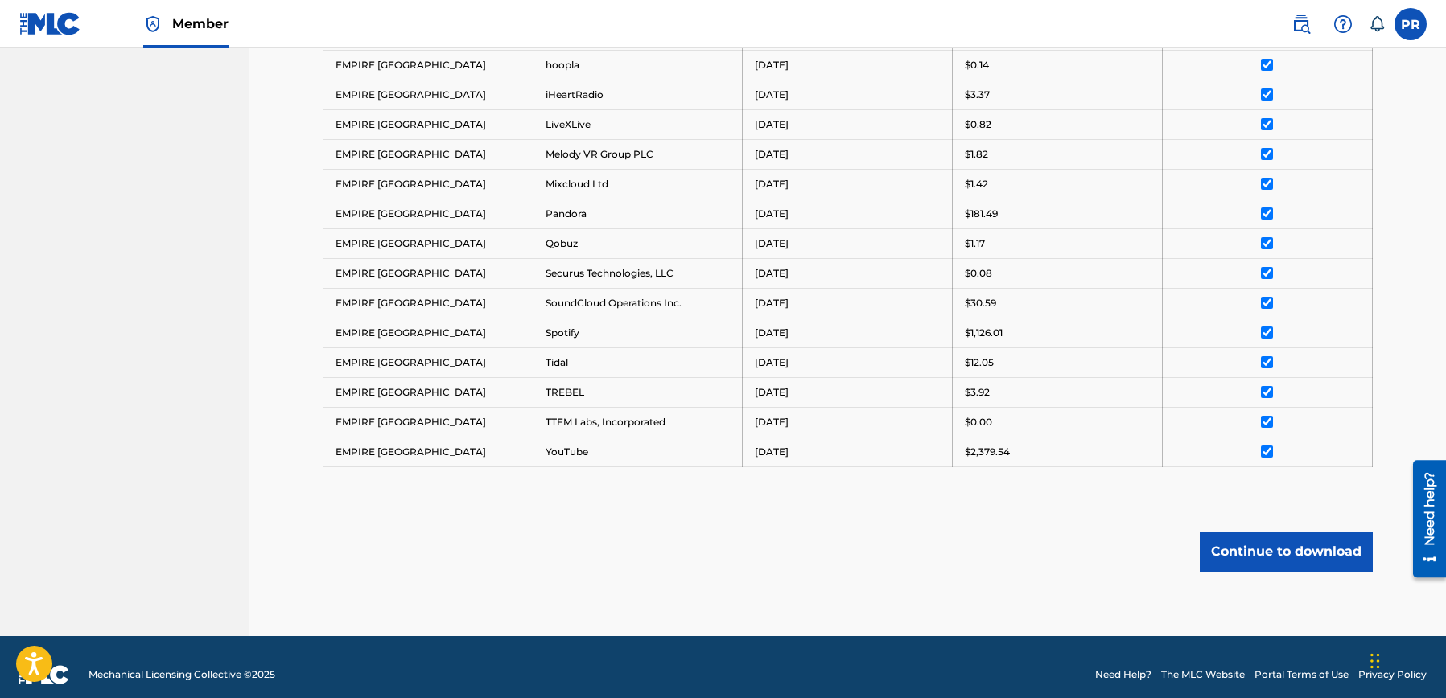
click at [1300, 553] on button "Continue to download" at bounding box center [1285, 552] width 173 height 40
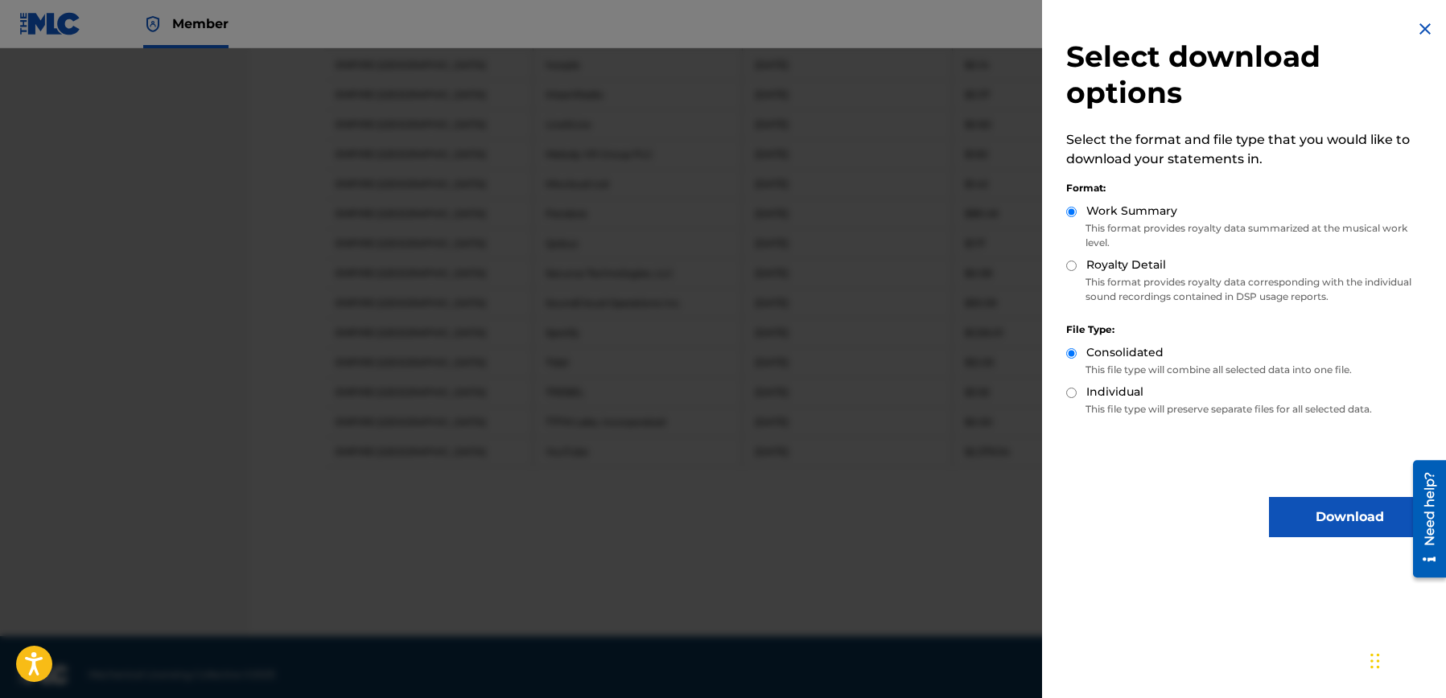
click at [1073, 266] on input "Royalty Detail" at bounding box center [1071, 266] width 10 height 10
radio input "true"
click at [1311, 525] on button "Download" at bounding box center [1349, 517] width 161 height 40
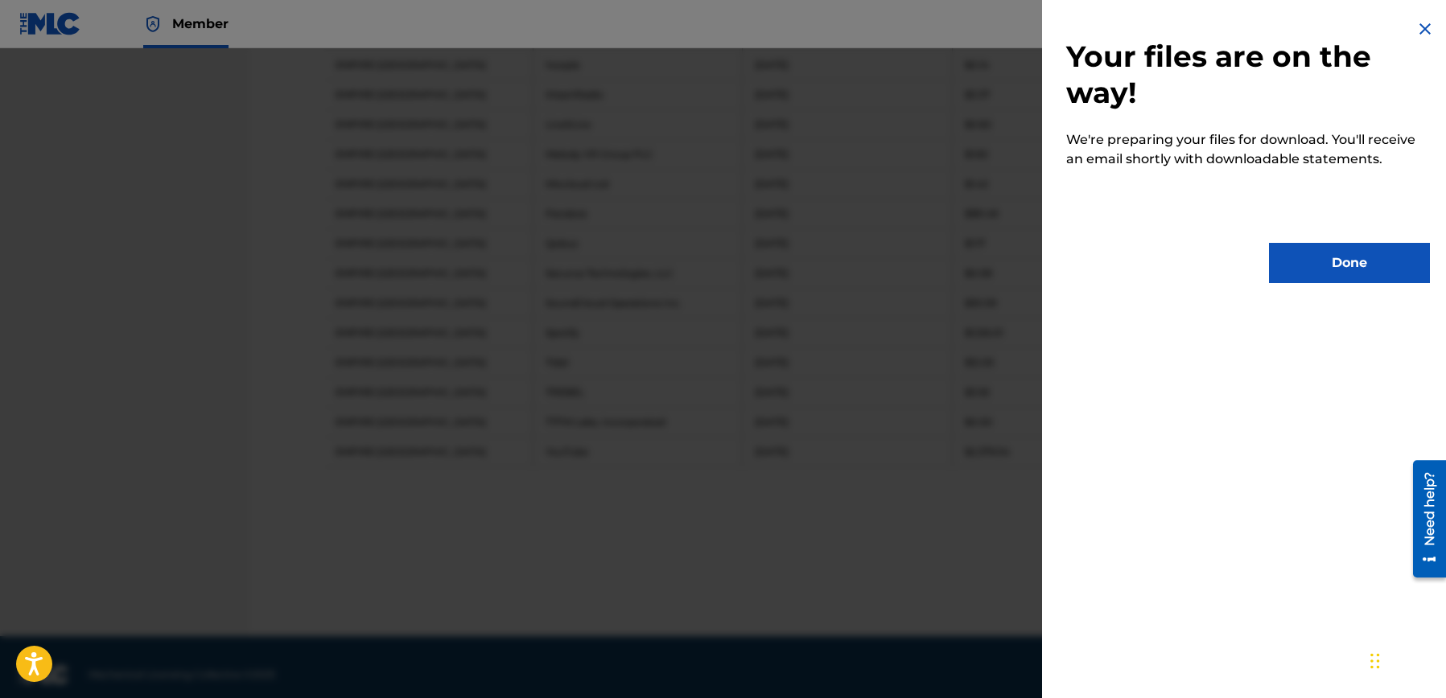
click at [1320, 265] on button "Done" at bounding box center [1349, 263] width 161 height 40
